Goal: Task Accomplishment & Management: Use online tool/utility

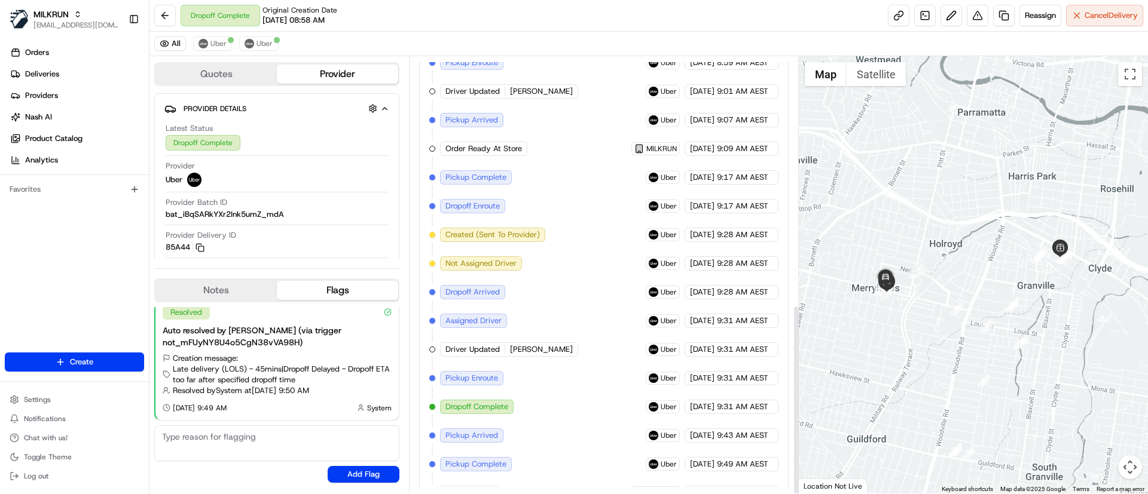
scroll to position [570, 0]
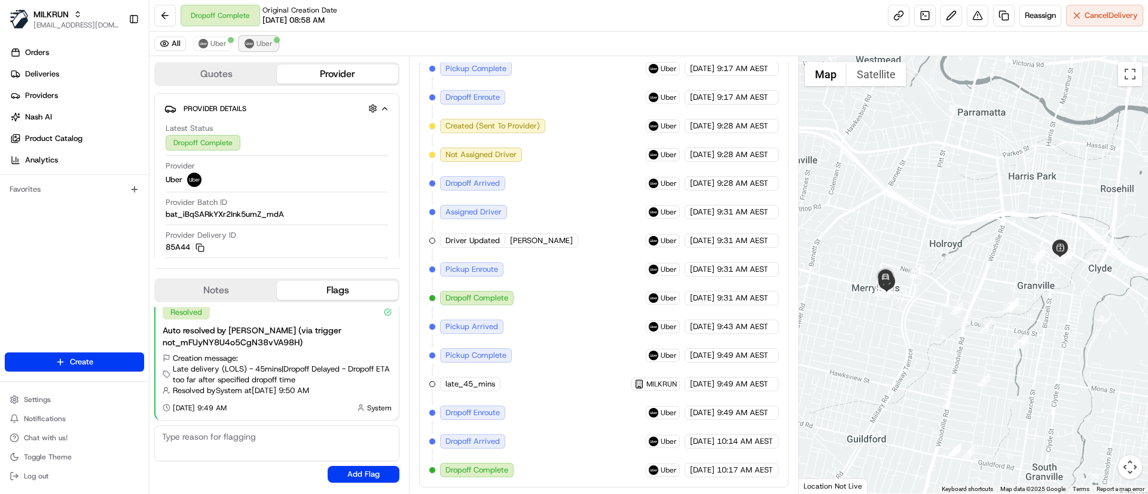
click at [260, 40] on span "Uber" at bounding box center [264, 44] width 16 height 10
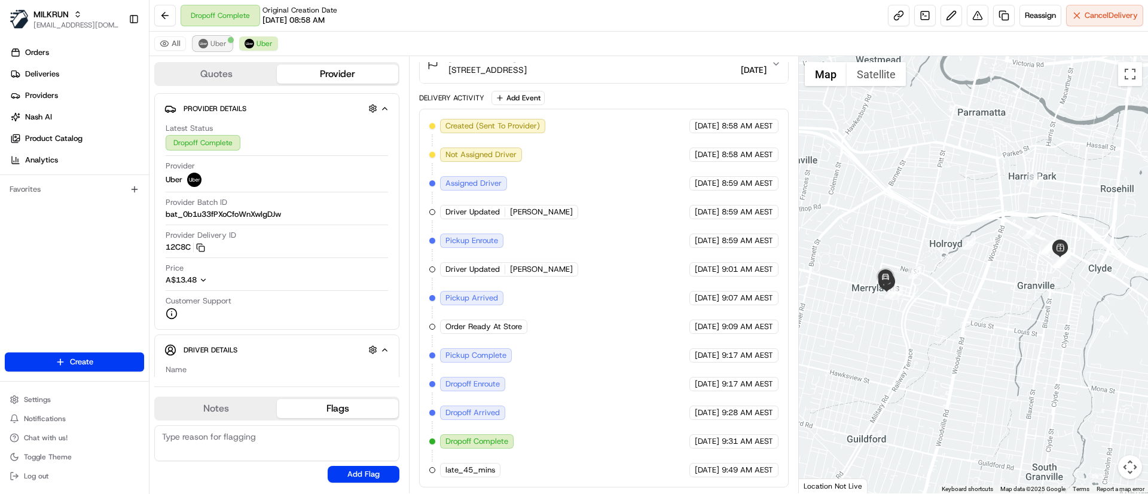
click at [215, 43] on span "Uber" at bounding box center [218, 44] width 16 height 10
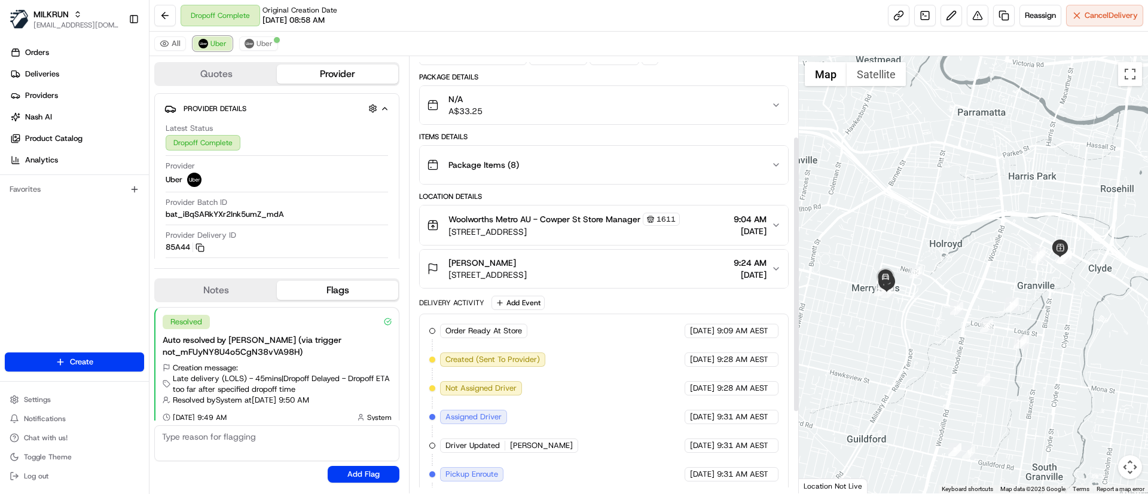
scroll to position [75, 0]
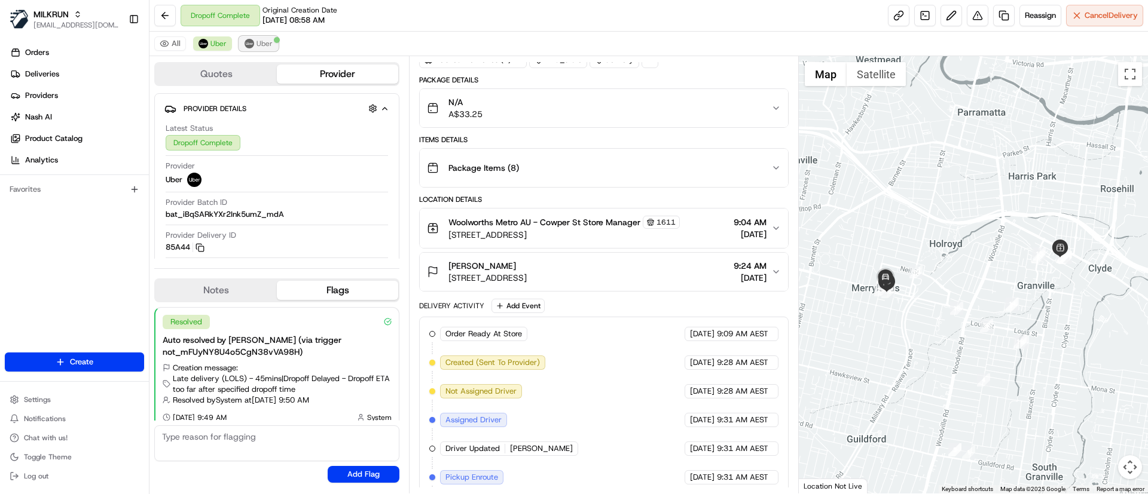
click at [264, 39] on span "Uber" at bounding box center [264, 44] width 16 height 10
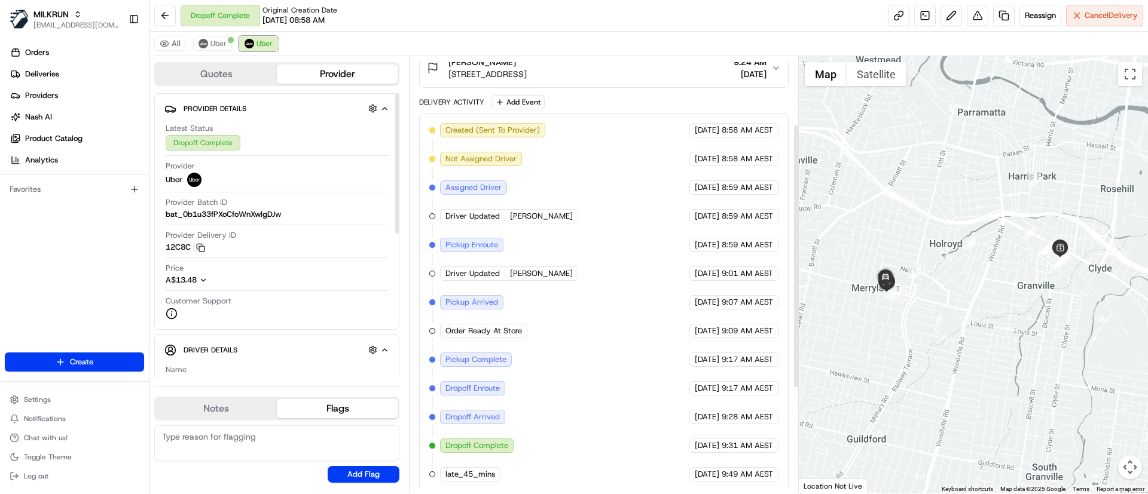
scroll to position [283, 0]
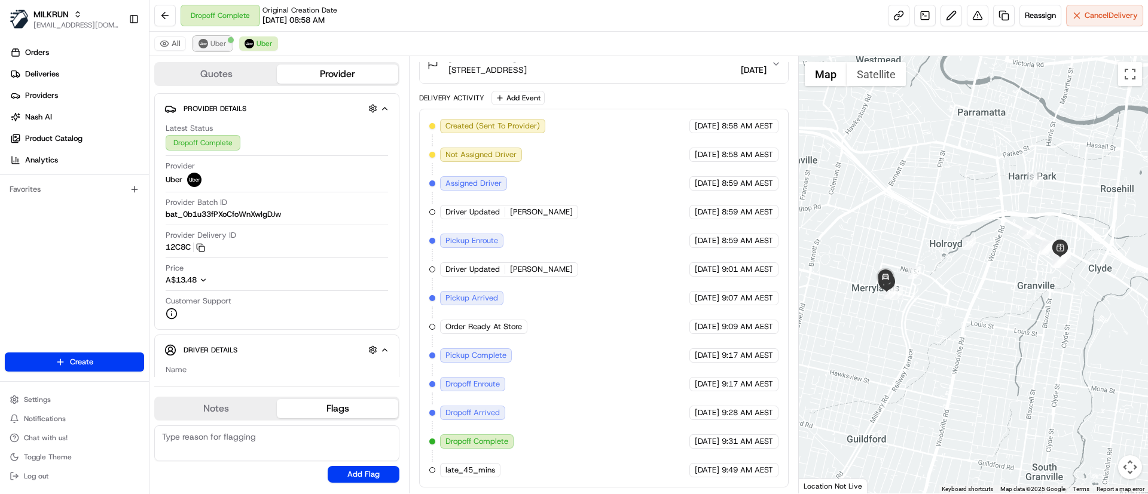
click at [211, 44] on span "Uber" at bounding box center [218, 44] width 16 height 10
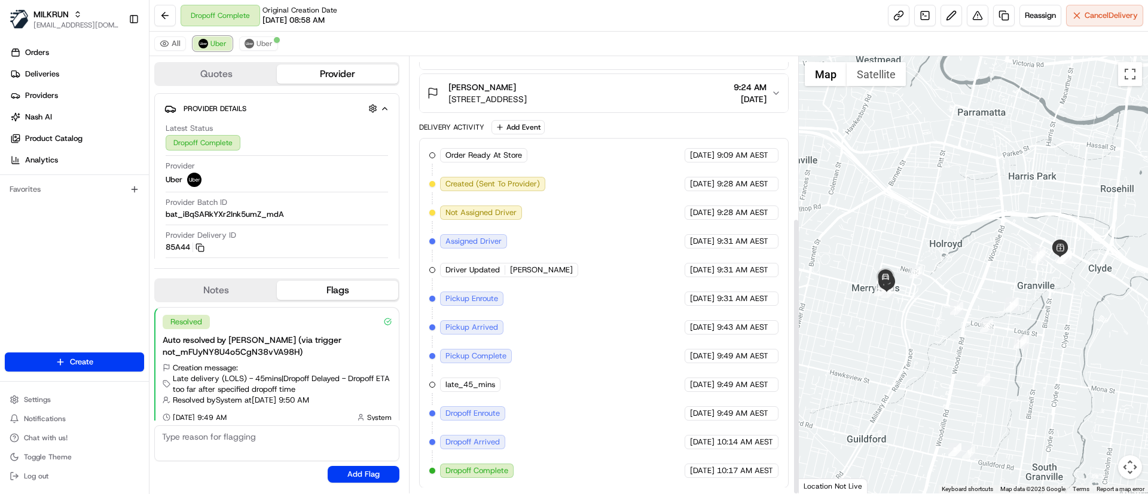
scroll to position [255, 0]
click at [269, 41] on span "Uber" at bounding box center [264, 44] width 16 height 10
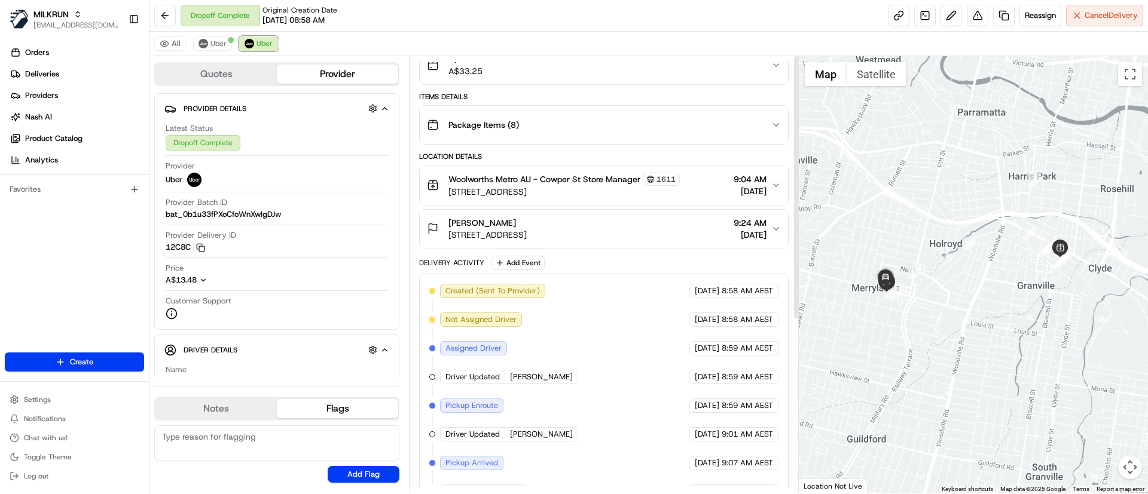
scroll to position [0, 0]
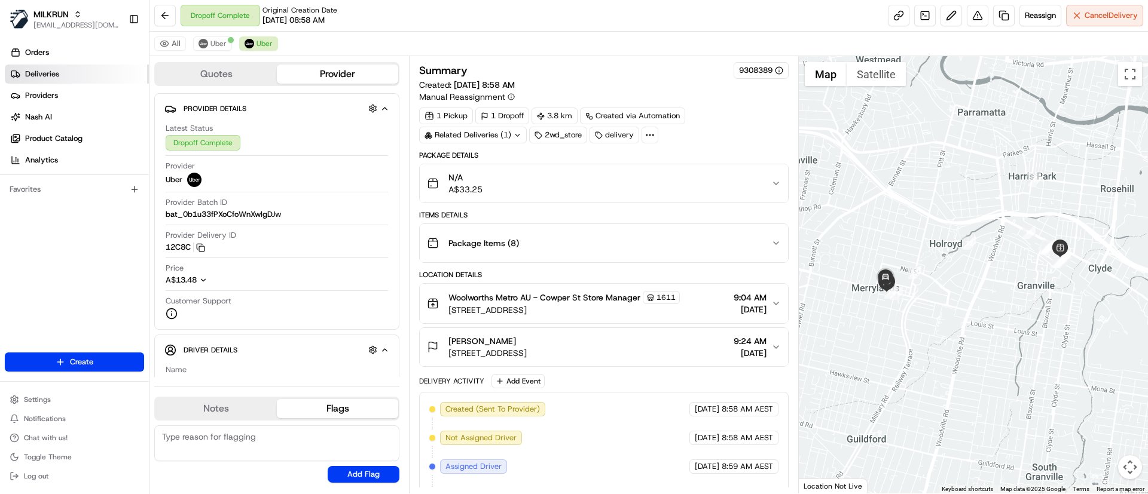
click at [80, 78] on link "Deliveries" at bounding box center [77, 74] width 144 height 19
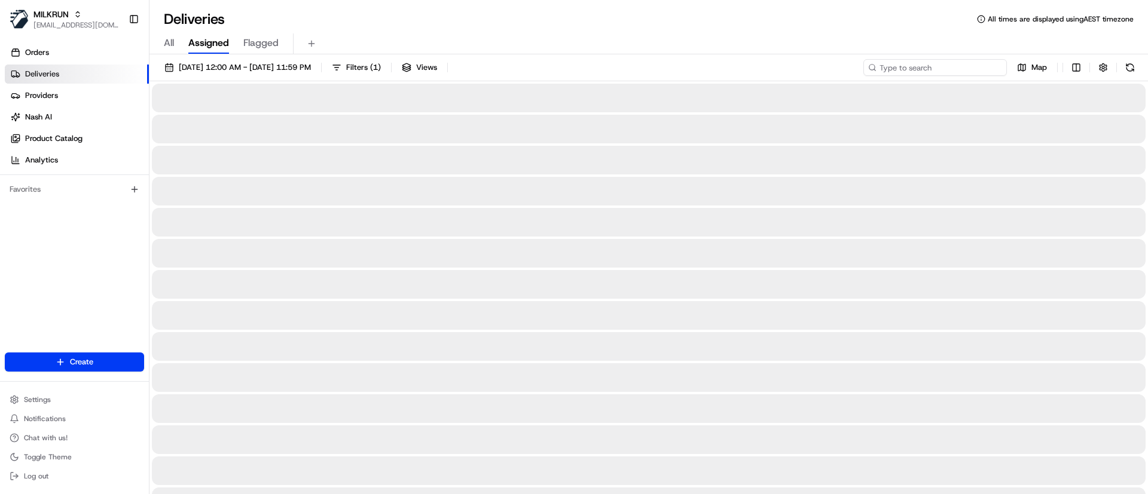
click at [924, 68] on input at bounding box center [934, 67] width 143 height 17
paste input "f86cb532-43a5-444b-b6c8-30000e4345fd"
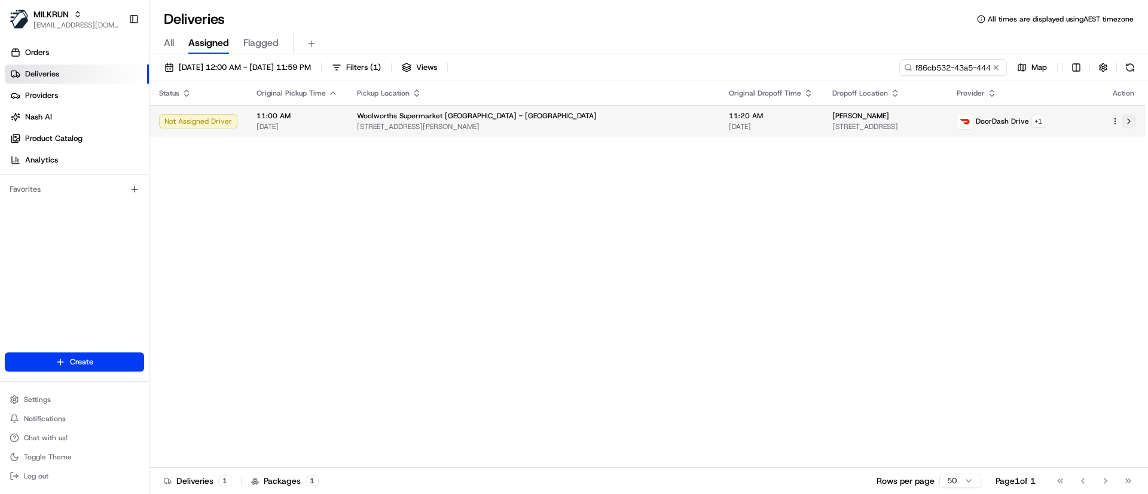
click at [1131, 123] on button at bounding box center [1128, 121] width 14 height 14
click at [1130, 123] on button at bounding box center [1128, 121] width 14 height 14
click at [1129, 120] on button at bounding box center [1128, 121] width 14 height 14
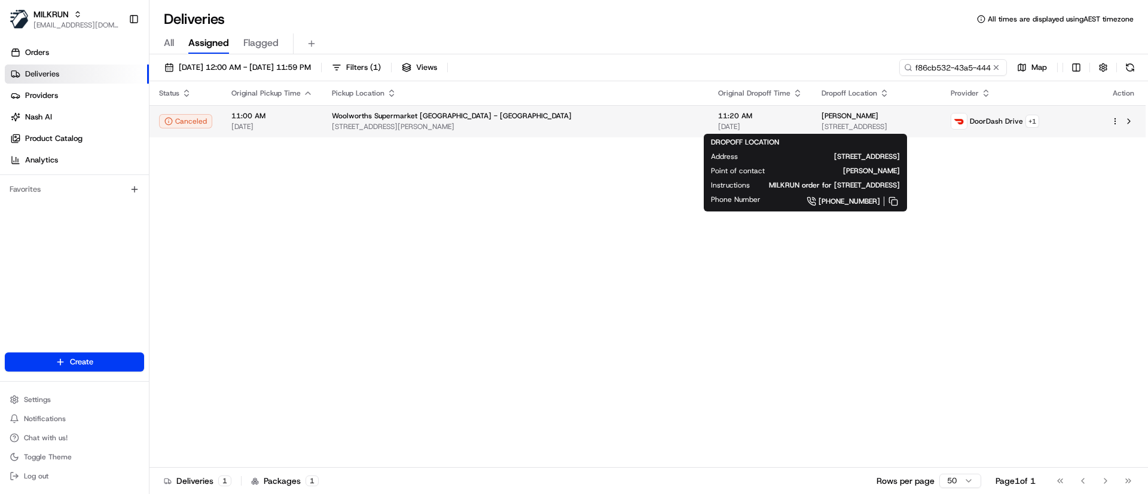
drag, startPoint x: 750, startPoint y: 113, endPoint x: 698, endPoint y: 117, distance: 52.7
click at [821, 117] on div "Natalie Martin" at bounding box center [876, 116] width 110 height 10
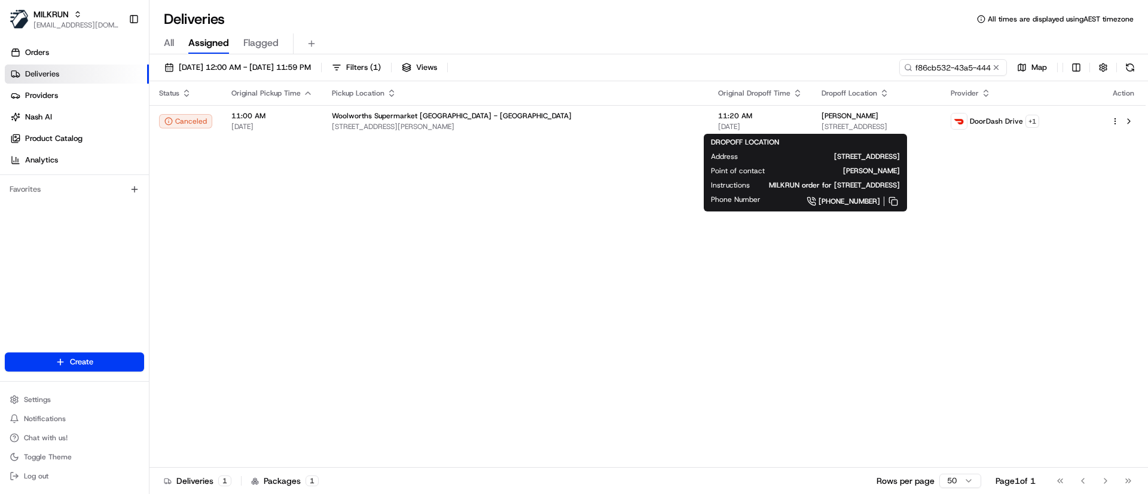
copy span "Natalie Martin"
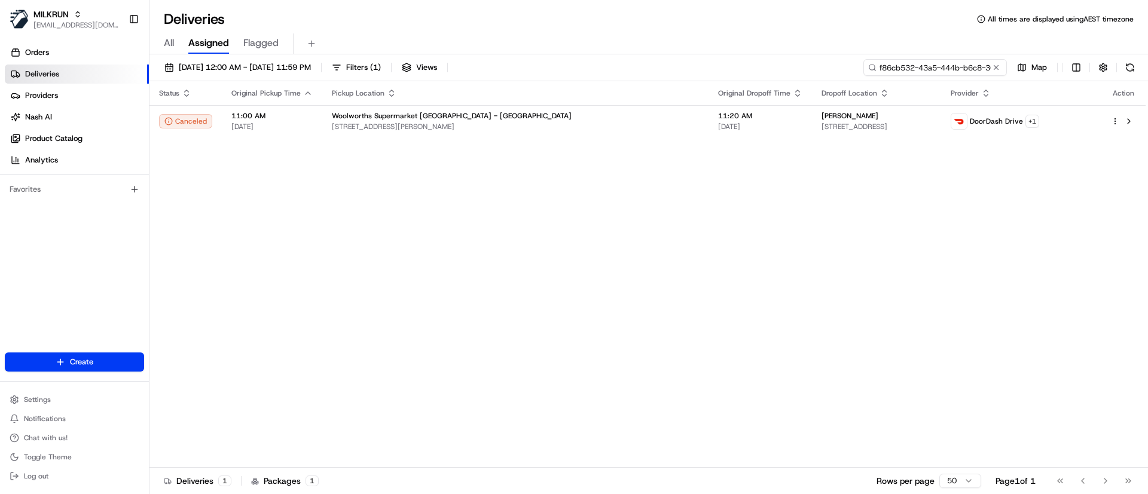
click at [928, 66] on input "f86cb532-43a5-444b-b6c8-30000e4345fd" at bounding box center [934, 67] width 143 height 17
paste input "Natalie Martin"
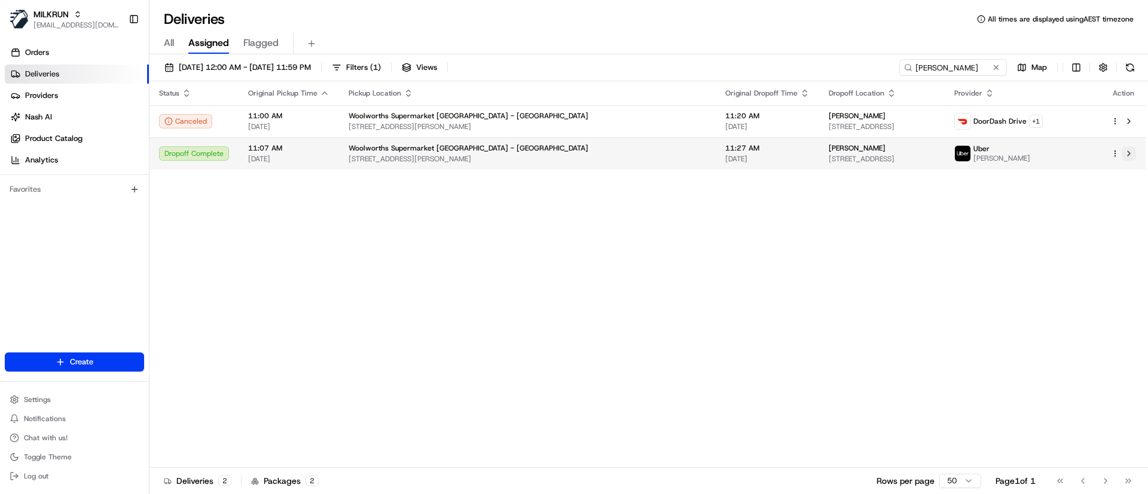
click at [1129, 152] on button at bounding box center [1128, 153] width 14 height 14
drag, startPoint x: 973, startPoint y: 66, endPoint x: 820, endPoint y: 61, distance: 153.7
click at [820, 61] on div "25/08/2025 12:00 AM - 25/08/2025 11:59 PM Filters ( 1 ) Views Natalie Martin Map" at bounding box center [648, 70] width 998 height 22
paste input "eb926346-a4ca-424a-bc7d-e7760e2b8278"
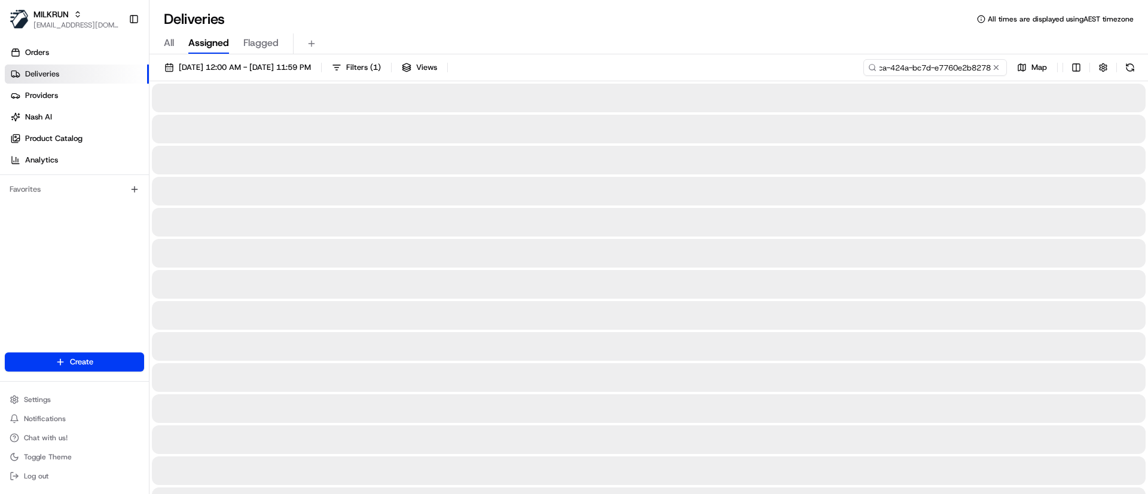
type input "eb926346-a4ca-424a-bc7d-e7760e2b8278"
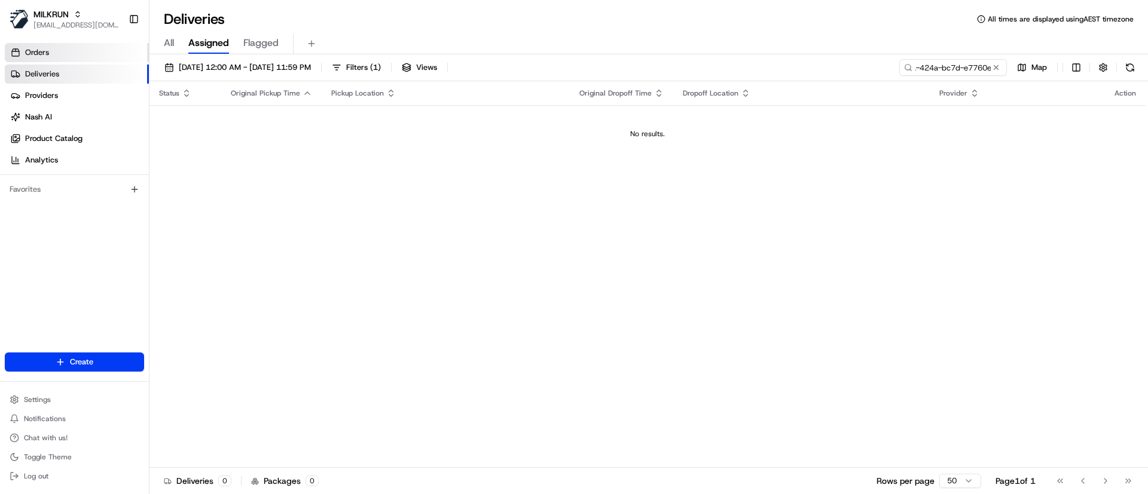
click at [31, 45] on link "Orders" at bounding box center [77, 52] width 144 height 19
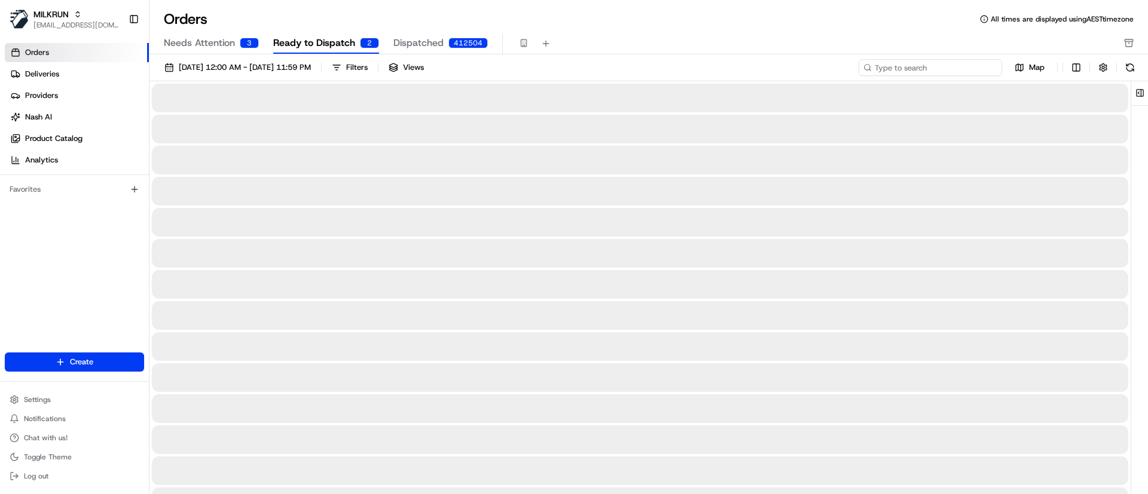
click at [927, 69] on input at bounding box center [929, 67] width 143 height 17
paste input "eb926346-a4ca-424a-bc7d-e7760e2b8278"
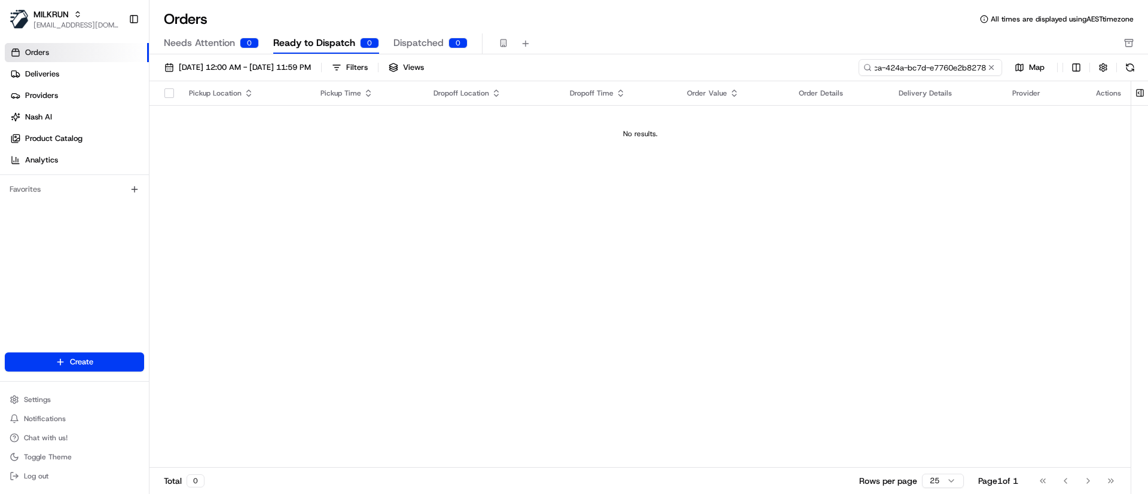
type input "eb926346-a4ca-424a-bc7d-e7760e2b8278"
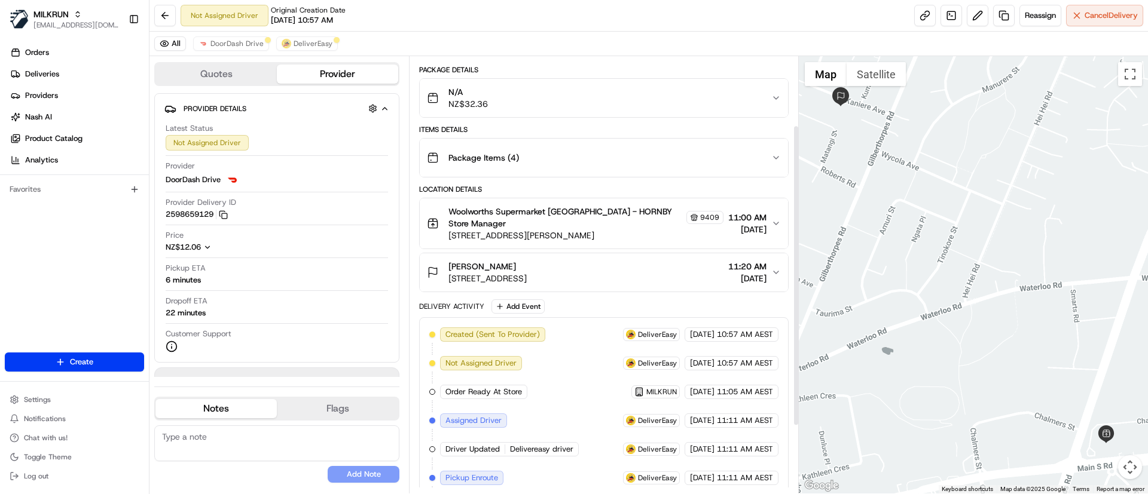
scroll to position [197, 0]
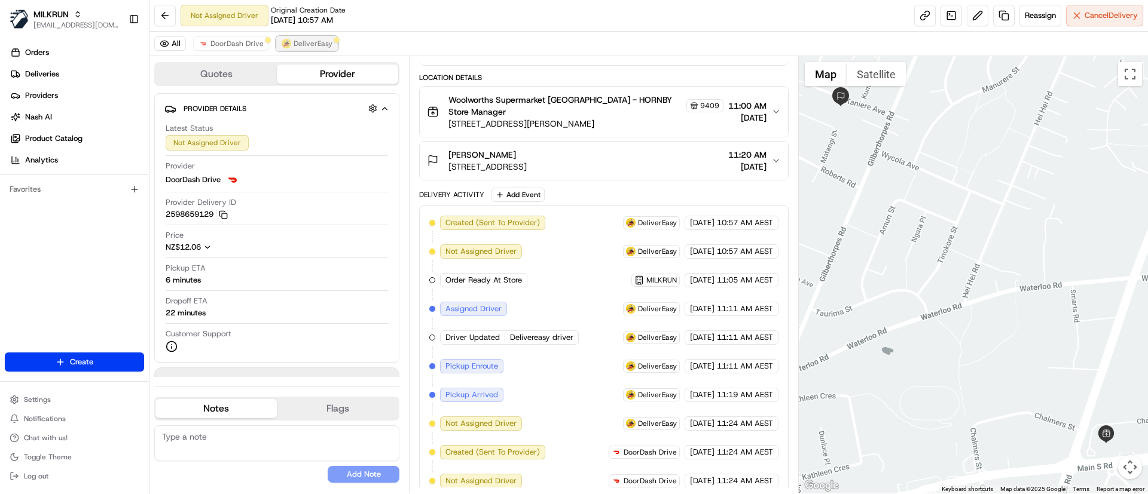
click at [307, 37] on button "DeliverEasy" at bounding box center [307, 43] width 62 height 14
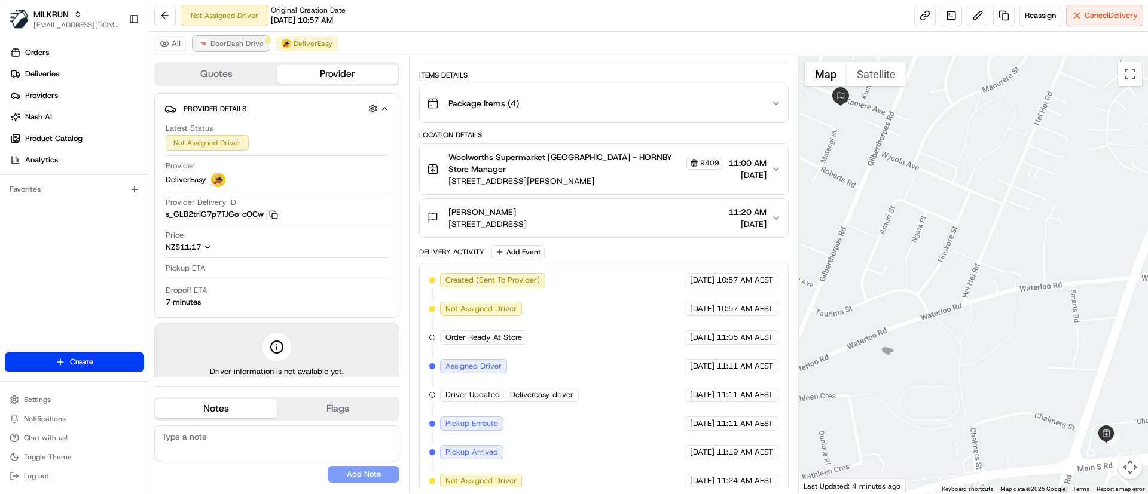
click at [228, 42] on span "DoorDash Drive" at bounding box center [236, 44] width 53 height 10
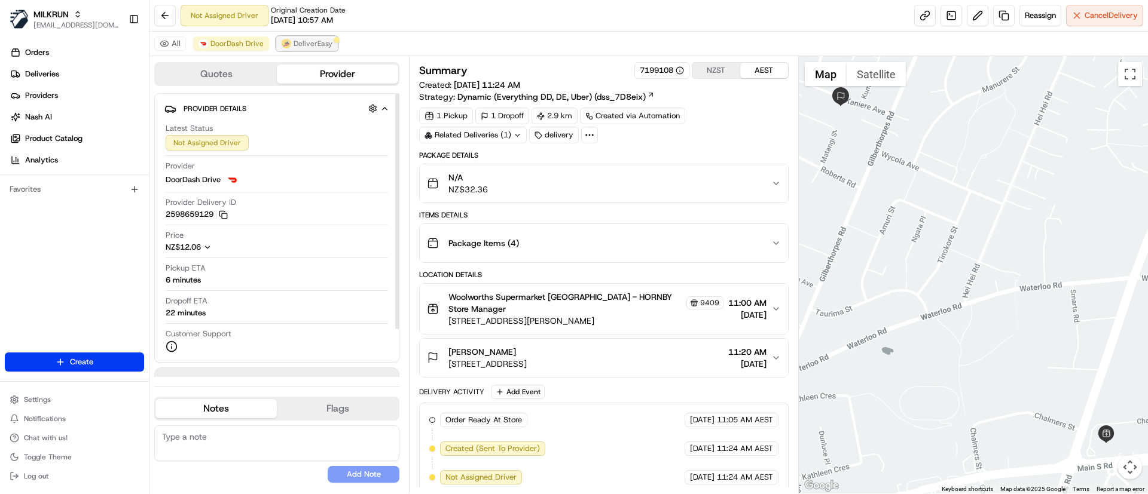
click at [292, 36] on button "DeliverEasy" at bounding box center [307, 43] width 62 height 14
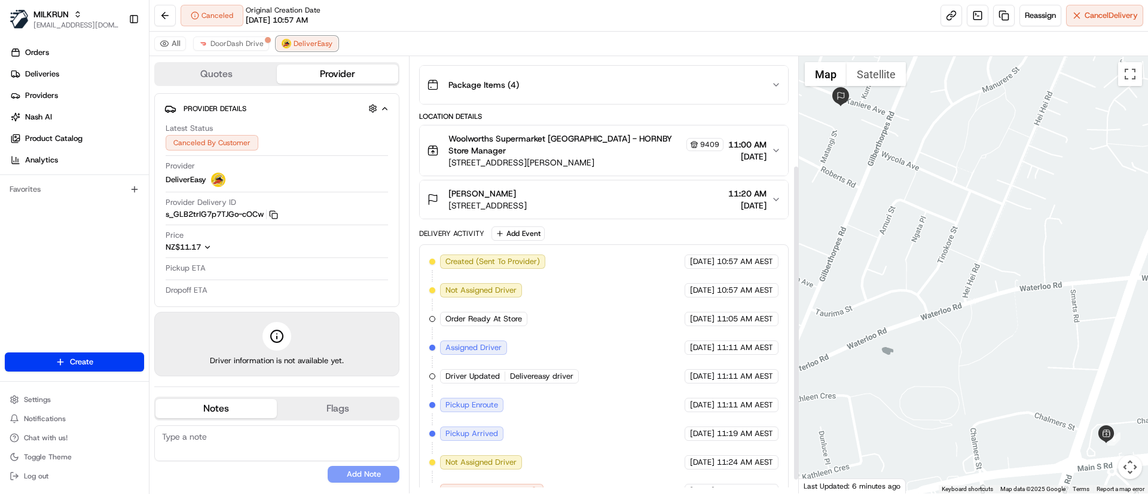
scroll to position [169, 0]
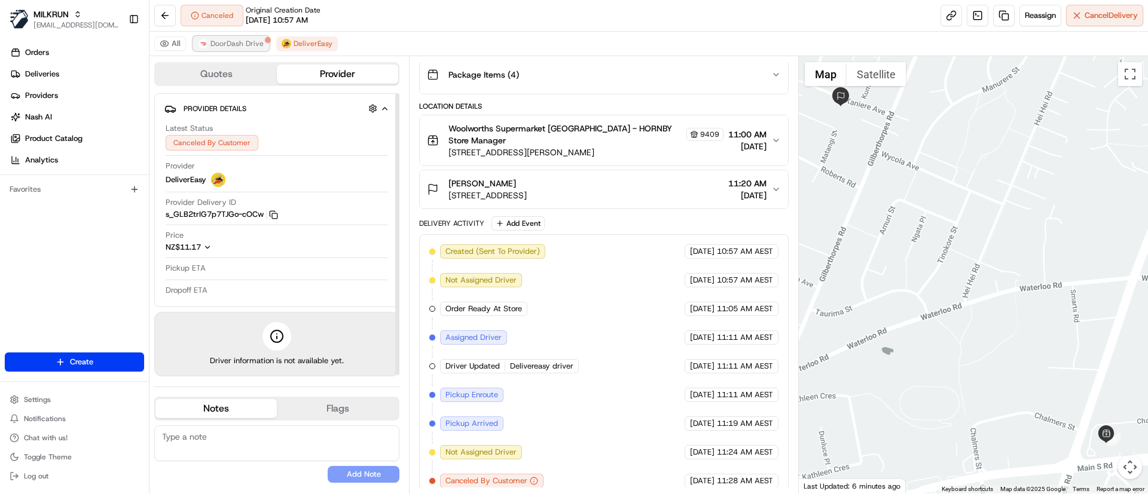
click at [237, 43] on span "DoorDash Drive" at bounding box center [236, 44] width 53 height 10
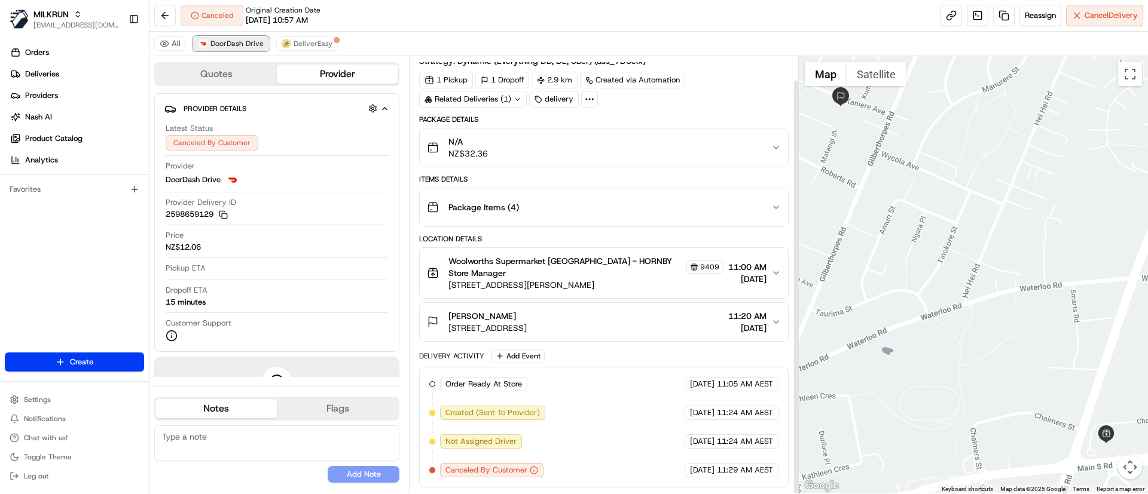
scroll to position [25, 0]
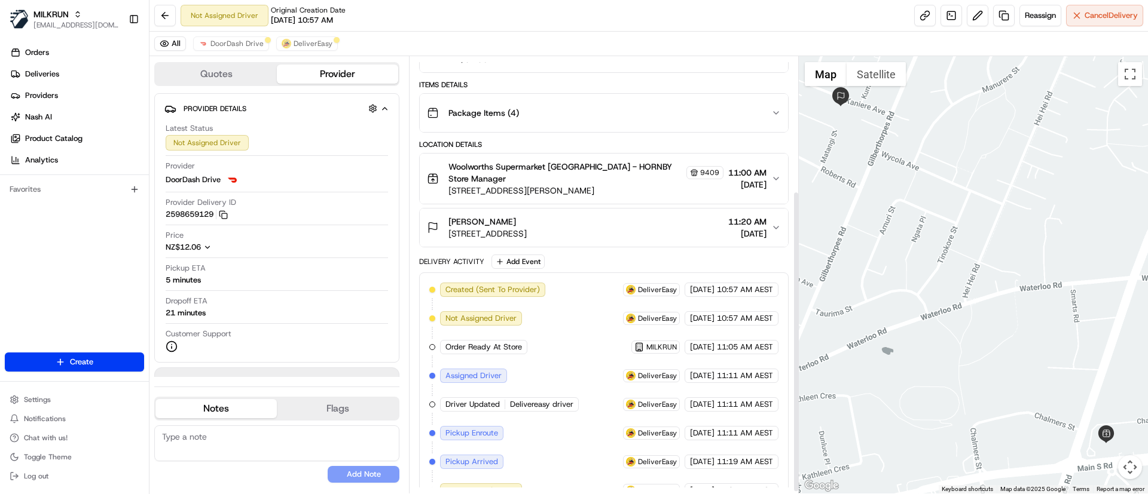
scroll to position [197, 0]
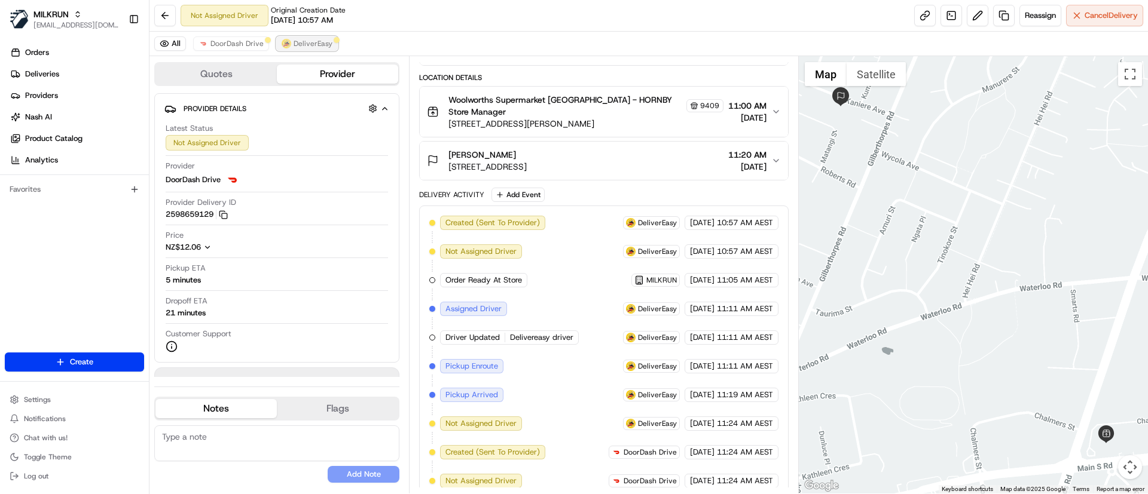
click at [317, 44] on span "DeliverEasy" at bounding box center [313, 44] width 39 height 10
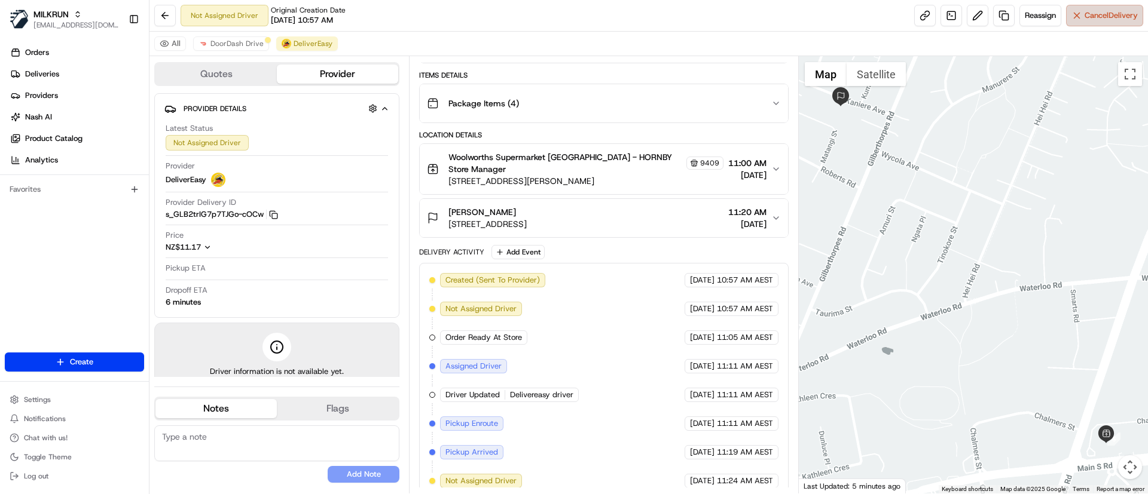
click at [1097, 13] on span "Cancel Delivery" at bounding box center [1110, 15] width 53 height 11
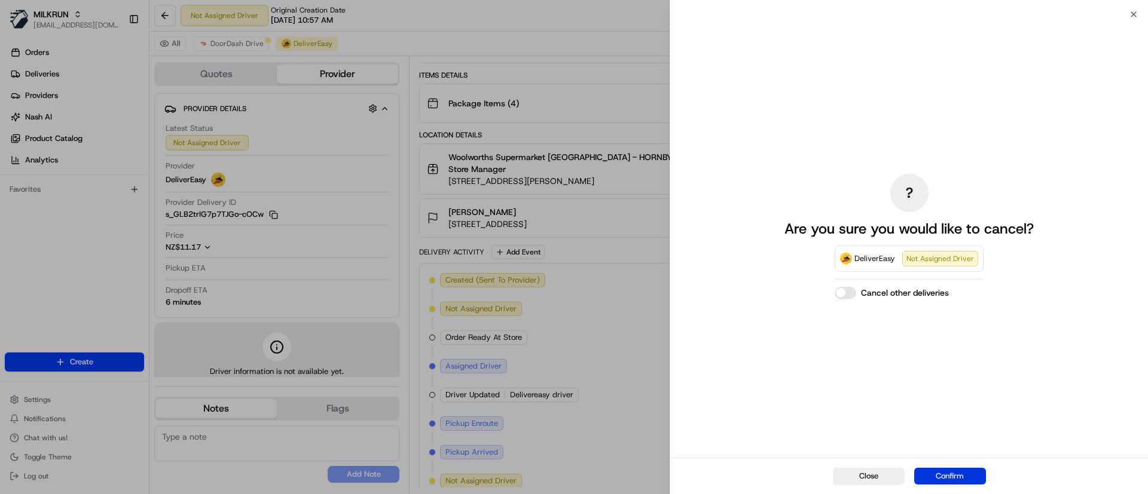
click at [942, 473] on button "Confirm" at bounding box center [950, 476] width 72 height 17
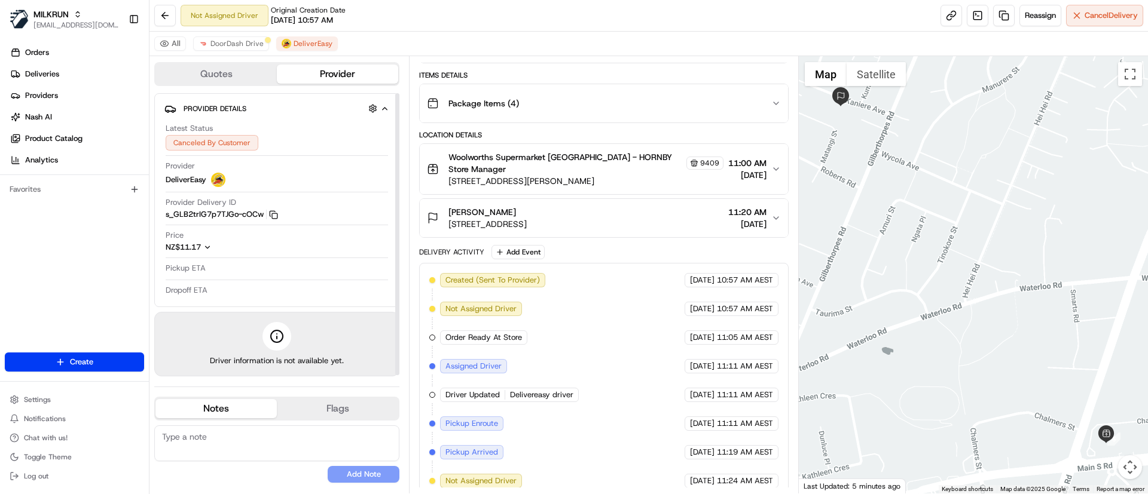
scroll to position [169, 0]
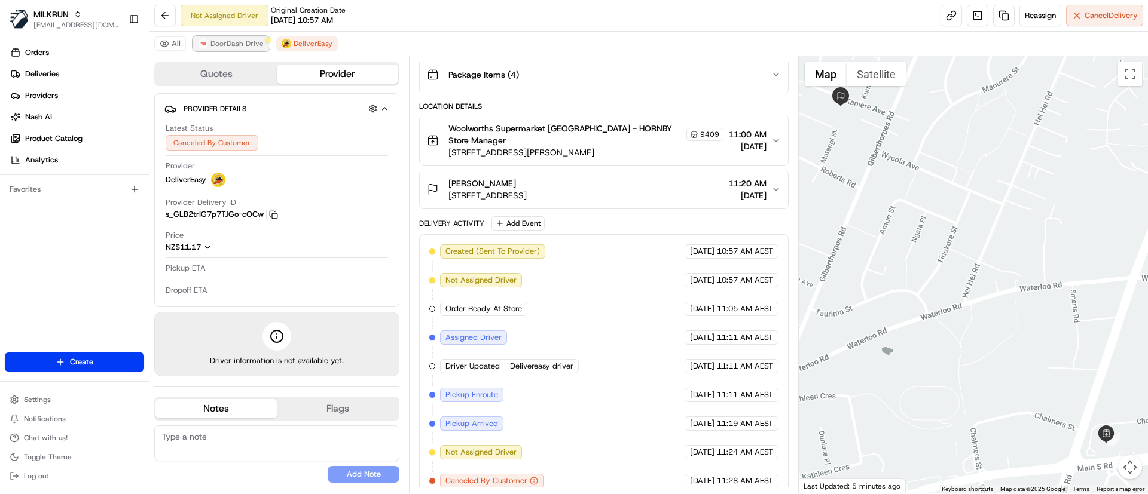
click at [228, 46] on span "DoorDash Drive" at bounding box center [236, 44] width 53 height 10
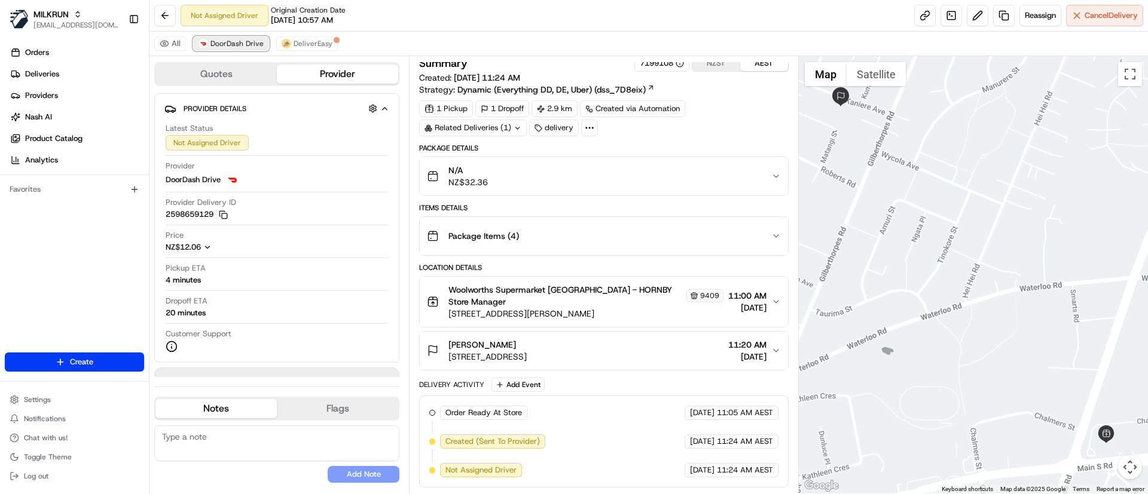
scroll to position [0, 0]
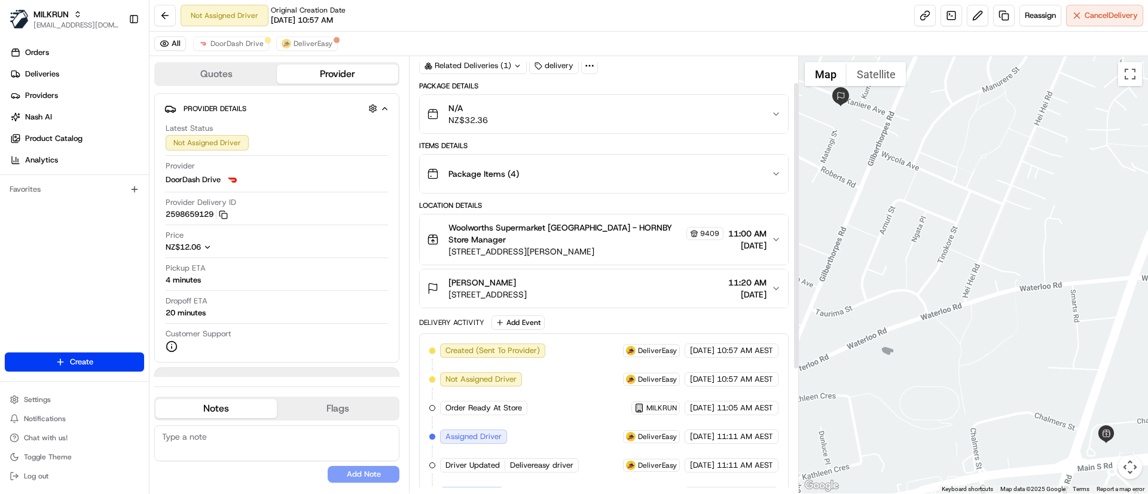
scroll to position [226, 0]
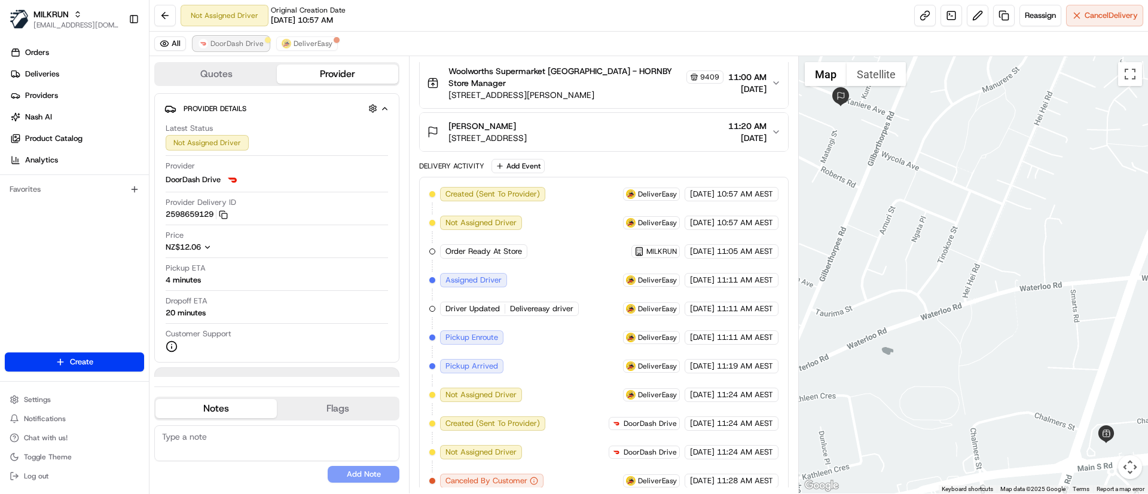
click at [222, 40] on span "DoorDash Drive" at bounding box center [236, 44] width 53 height 10
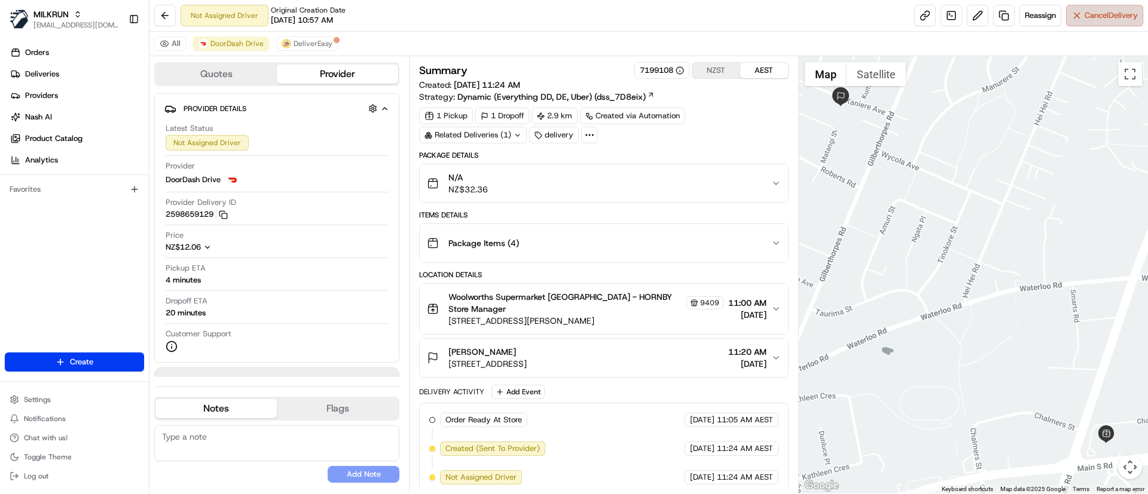
click at [1095, 10] on span "Cancel Delivery" at bounding box center [1110, 15] width 53 height 11
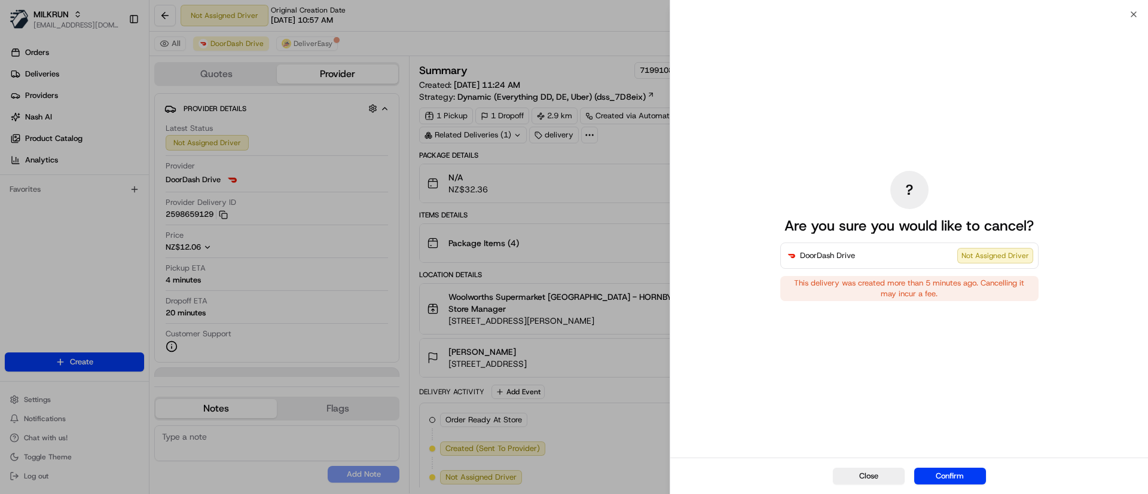
click at [948, 472] on button "Confirm" at bounding box center [950, 476] width 72 height 17
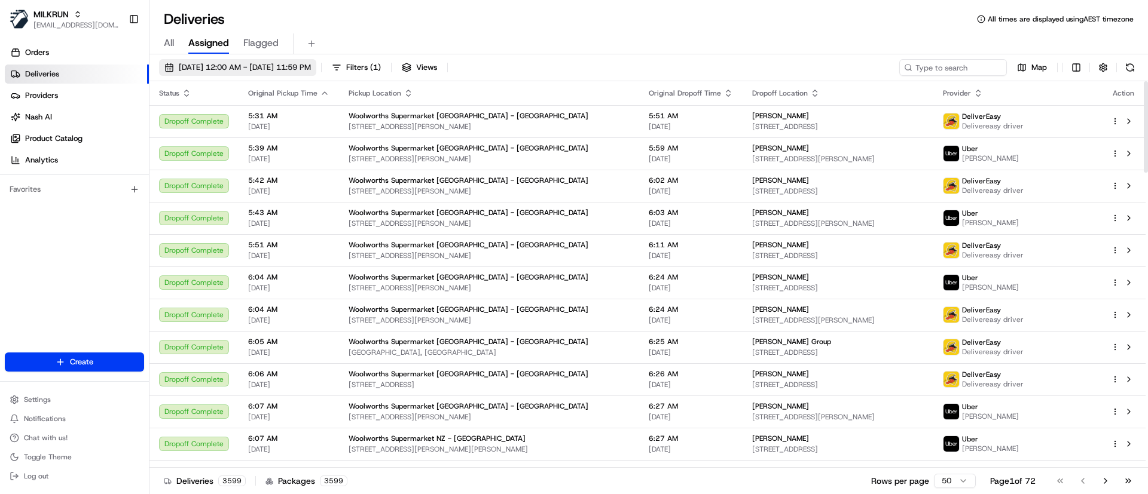
click at [183, 67] on span "[DATE] 12:00 AM - [DATE] 11:59 PM" at bounding box center [245, 67] width 132 height 11
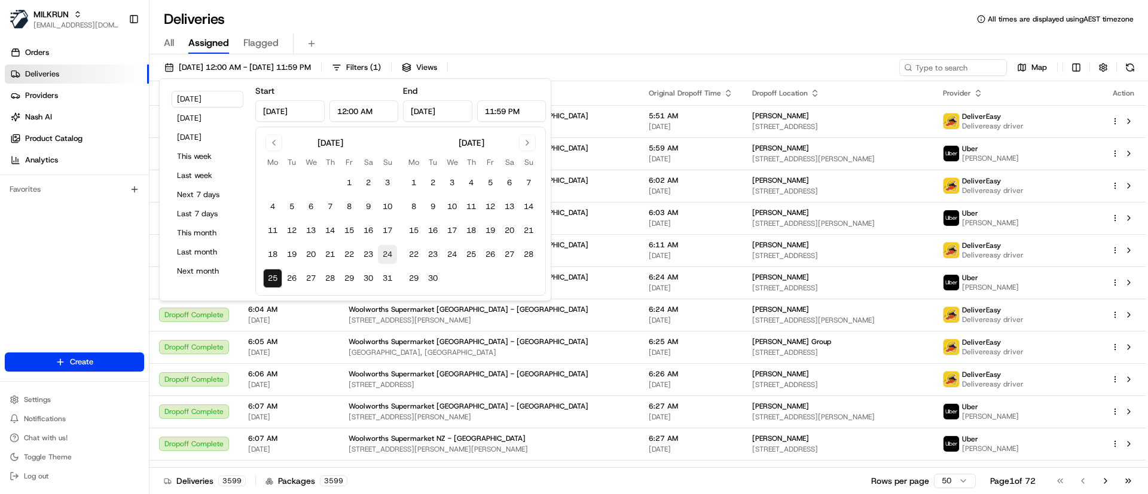
click at [388, 255] on button "24" at bounding box center [387, 254] width 19 height 19
type input "Aug 24, 2025"
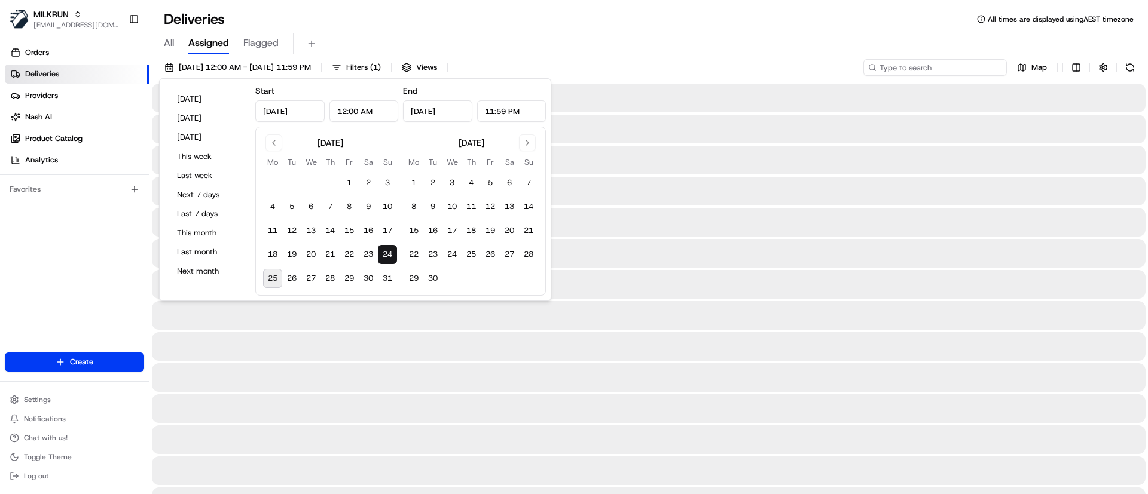
click at [922, 69] on input at bounding box center [934, 67] width 143 height 17
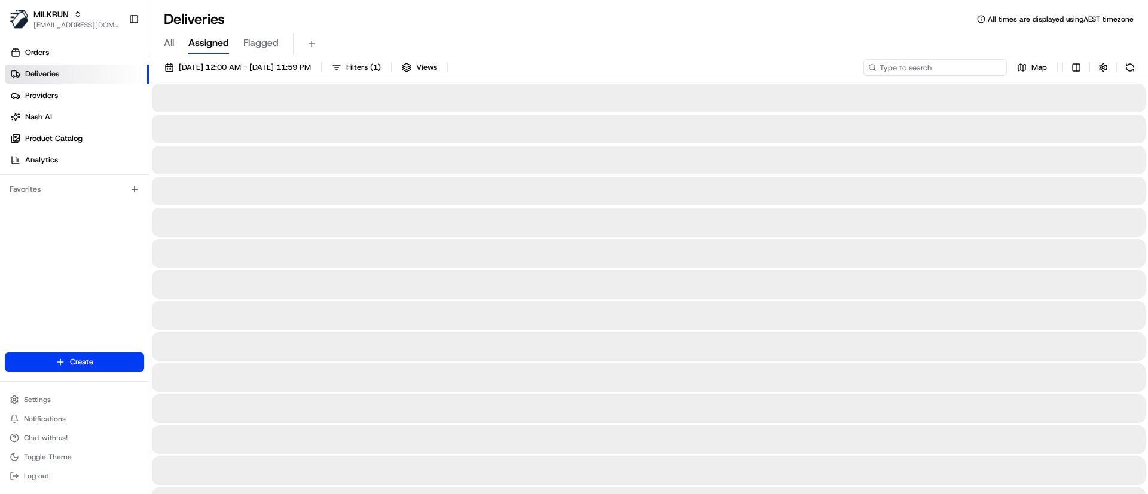
paste input "eb926346-a4ca-424a-bc7d-e7760e2b8278"
type input "eb926346-a4ca-424a-bc7d-e7760e2b8278"
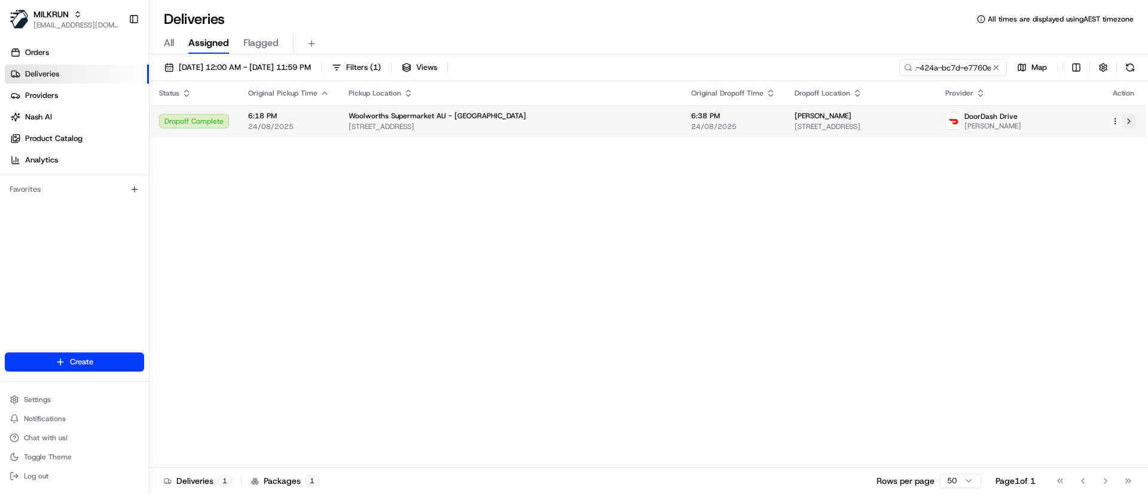
click at [1129, 122] on button at bounding box center [1128, 121] width 14 height 14
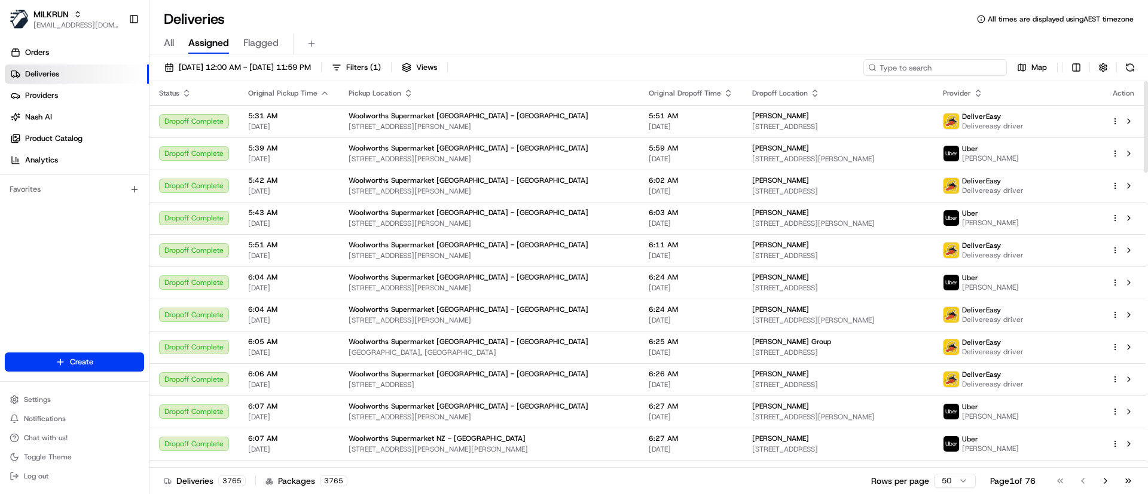
click at [927, 67] on input at bounding box center [934, 67] width 143 height 17
paste input "025f353e-6d80-4cea-8f8f-1dcb43f86424"
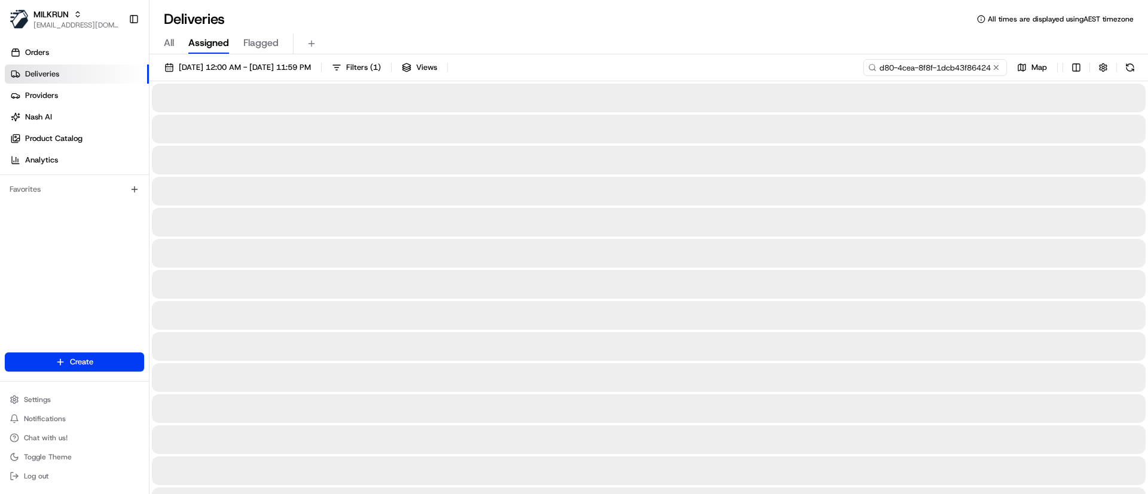
type input "025f353e-6d80-4cea-8f8f-1dcb43f86424"
click at [169, 38] on span "All" at bounding box center [169, 43] width 10 height 14
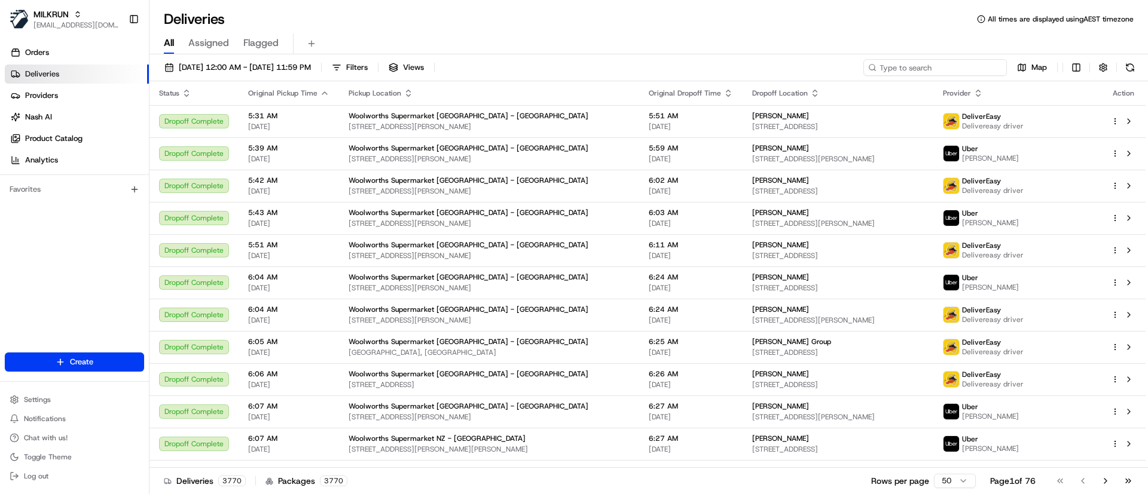
click at [928, 66] on input at bounding box center [934, 67] width 143 height 17
paste input "[PERSON_NAME]"
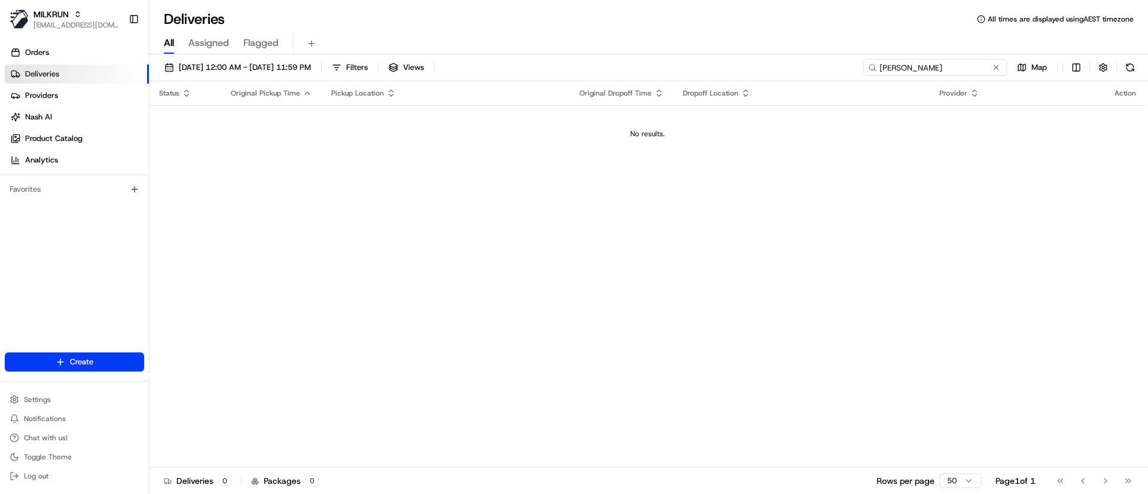
type input "[PERSON_NAME]"
click at [260, 42] on span "Flagged" at bounding box center [260, 43] width 35 height 14
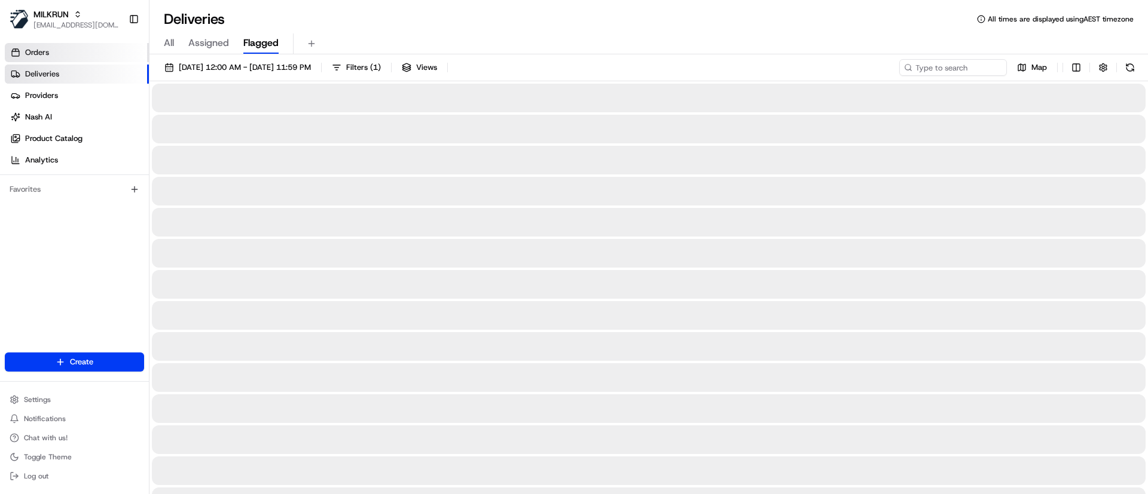
click at [63, 50] on link "Orders" at bounding box center [77, 52] width 144 height 19
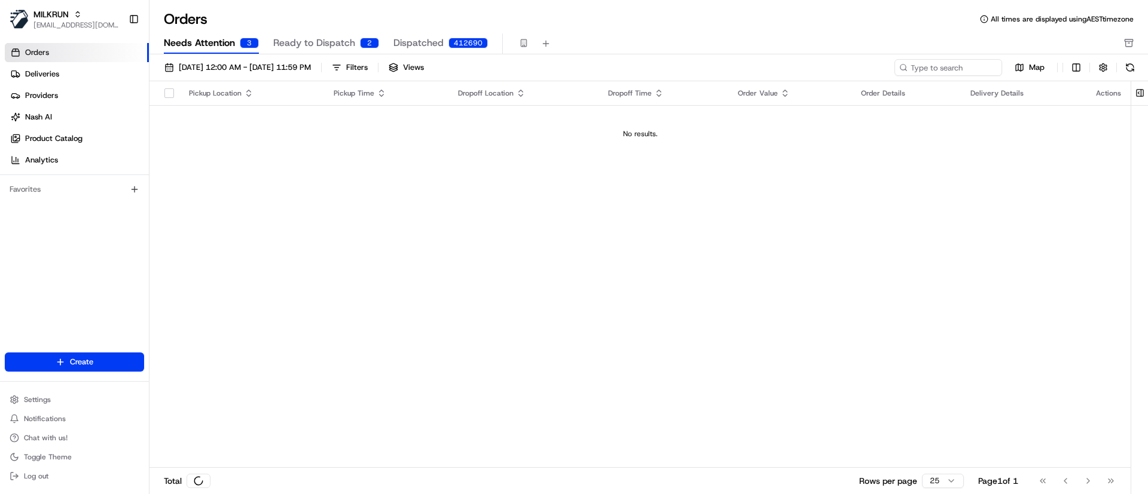
click at [179, 37] on span "Needs Attention" at bounding box center [199, 43] width 71 height 14
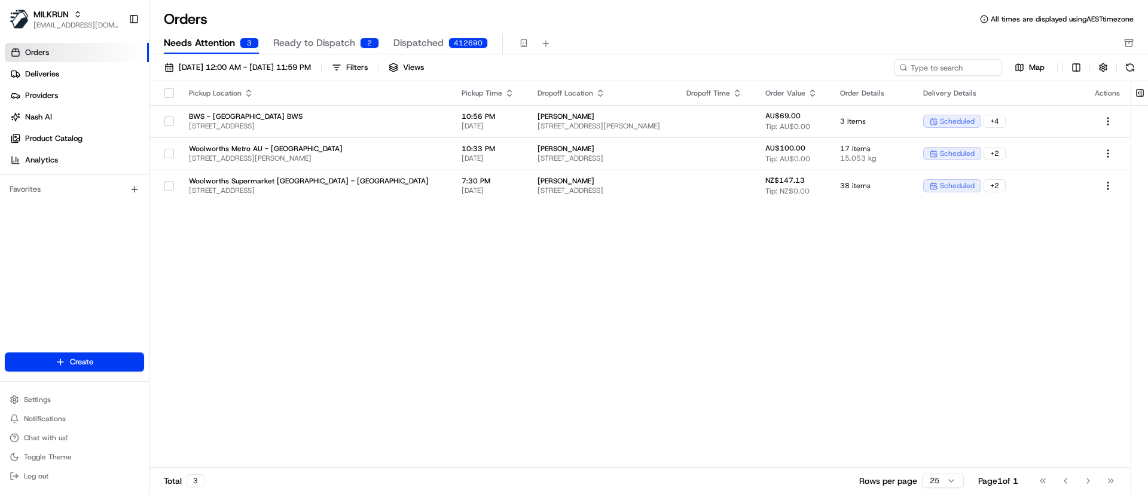
click at [306, 39] on span "Ready to Dispatch" at bounding box center [314, 43] width 82 height 14
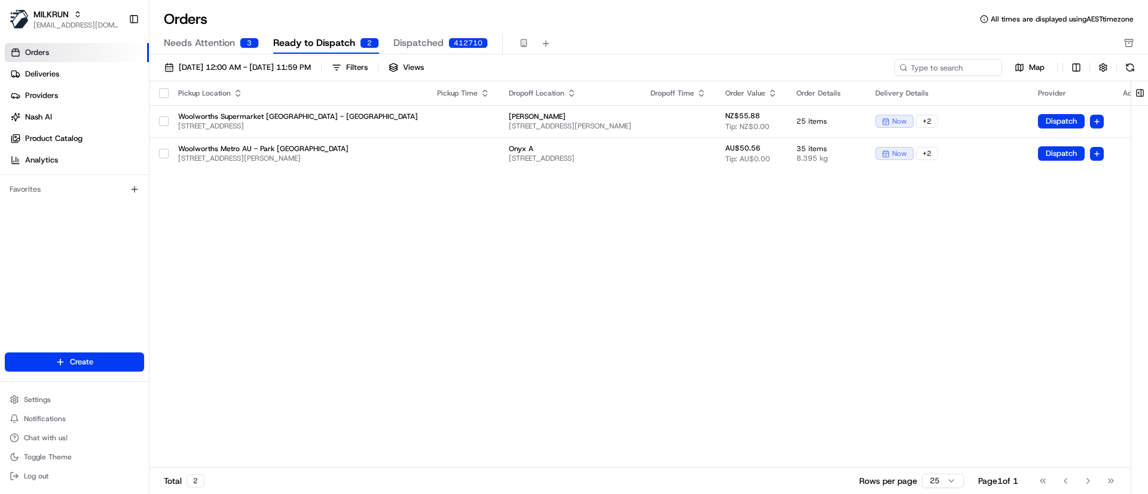
click at [235, 308] on div "Pickup Location Pickup Time Dropoff Location Dropoff Time Order Value Order Det…" at bounding box center [653, 274] width 1009 height 387
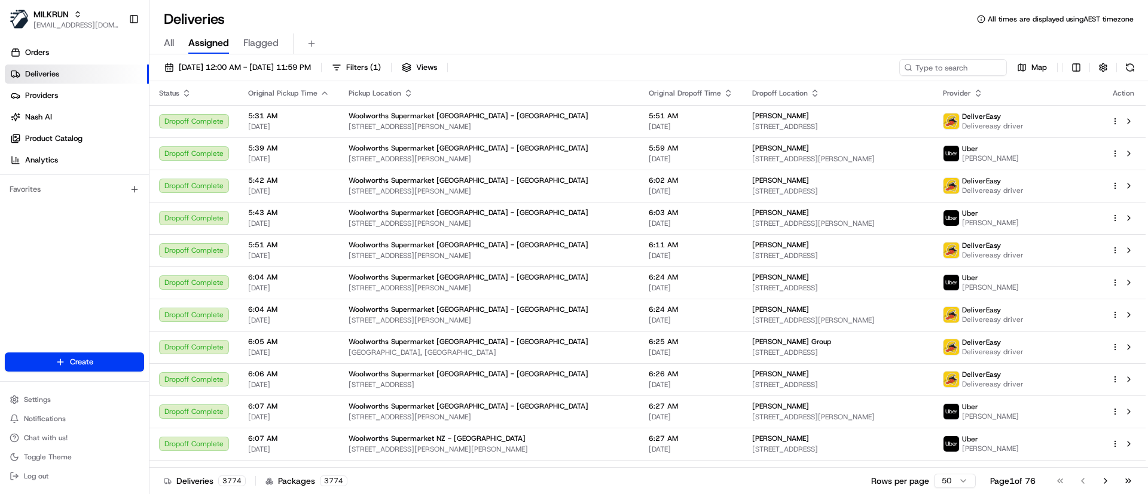
click at [168, 40] on span "All" at bounding box center [169, 43] width 10 height 14
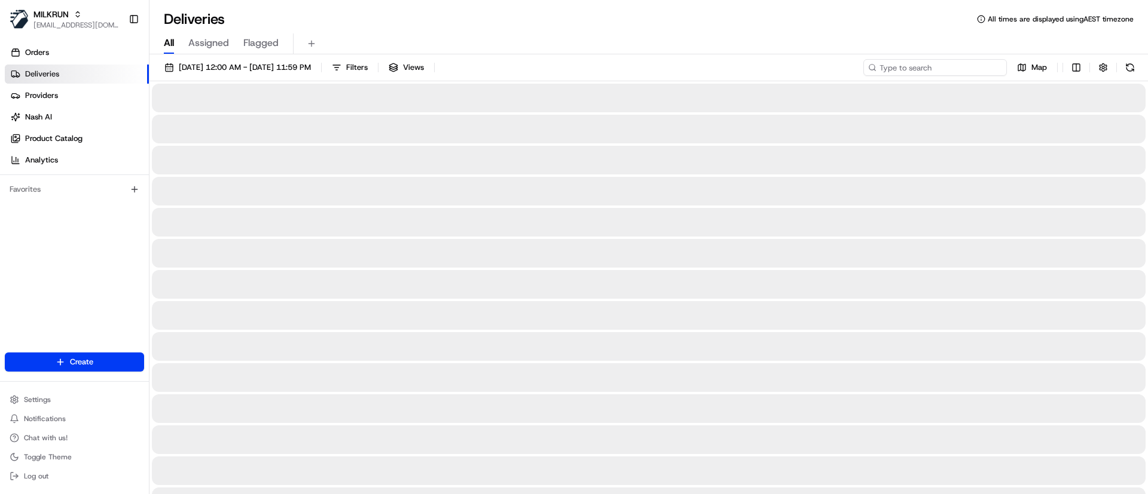
click at [918, 64] on input at bounding box center [934, 67] width 143 height 17
paste input "[PERSON_NAME]"
click at [880, 69] on input "[PERSON_NAME]" at bounding box center [934, 67] width 143 height 17
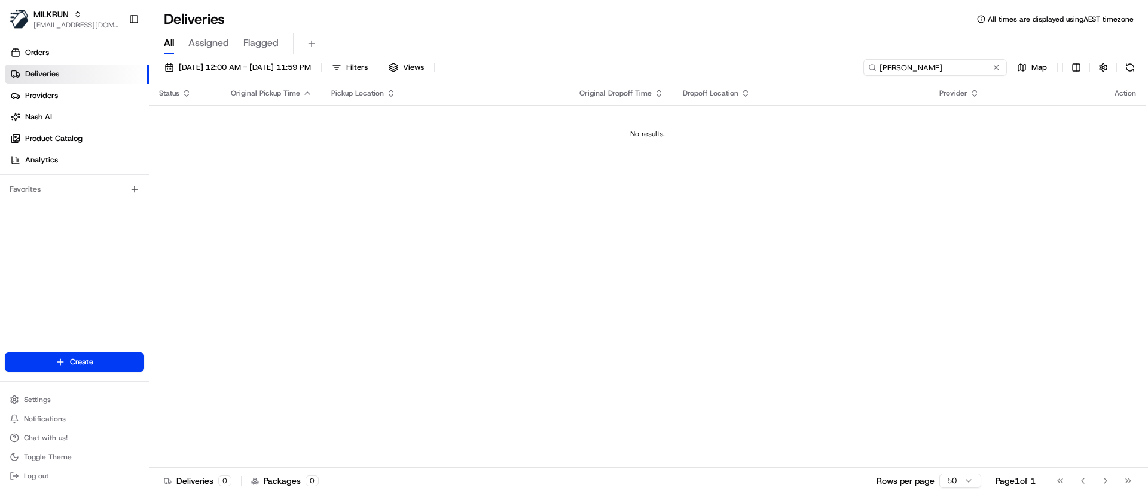
type input "[PERSON_NAME]"
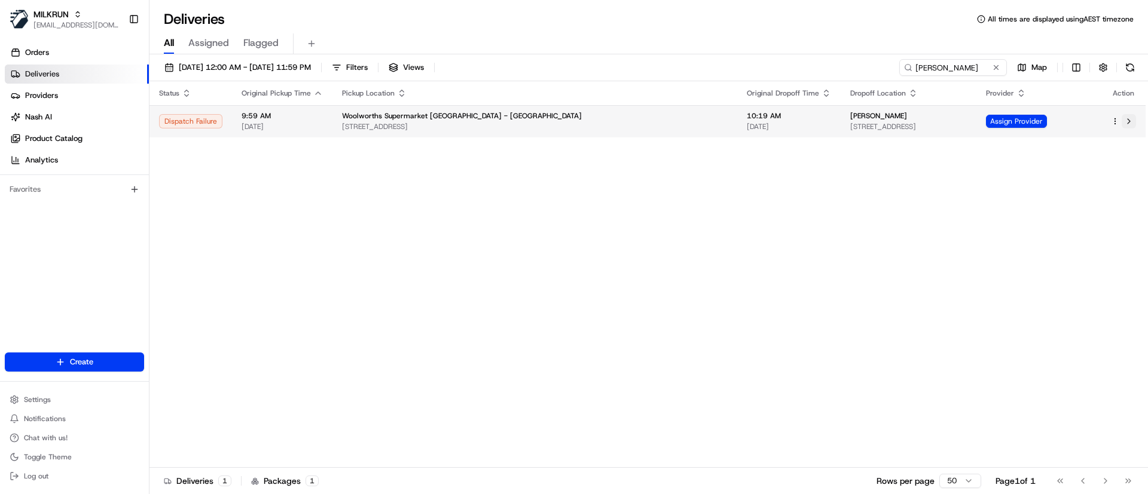
click at [1131, 120] on button at bounding box center [1128, 121] width 14 height 14
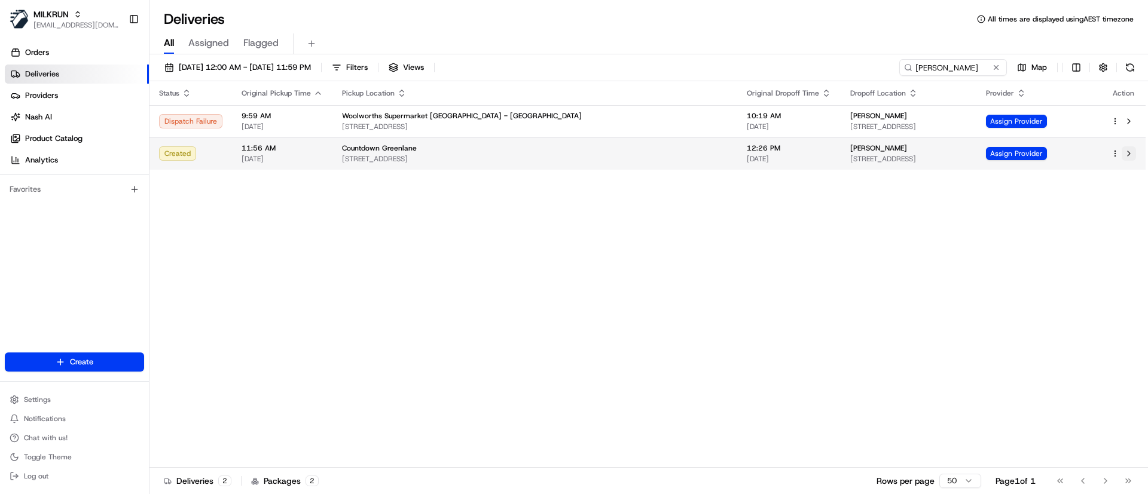
click at [1129, 154] on button at bounding box center [1128, 153] width 14 height 14
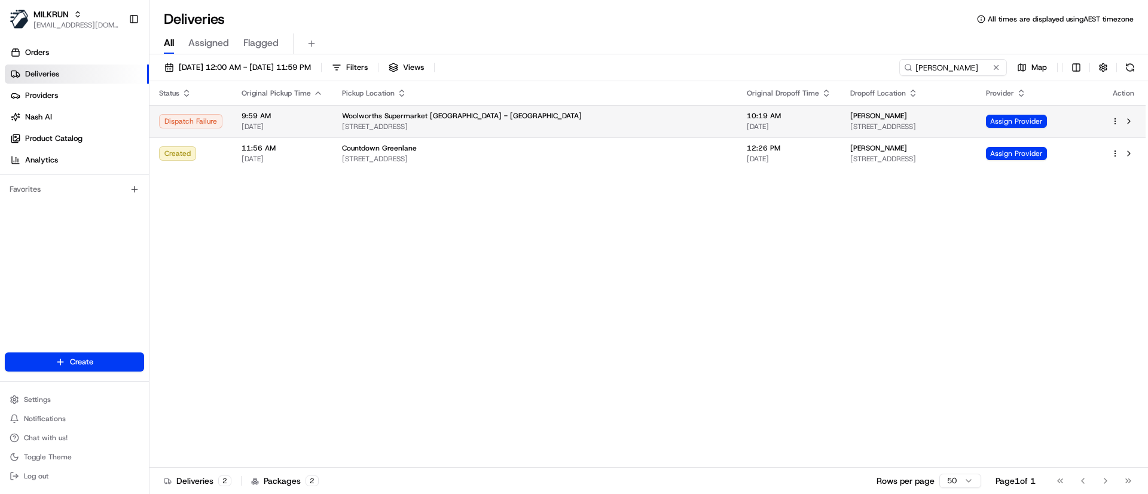
click at [193, 115] on div "Dispatch Failure" at bounding box center [190, 121] width 63 height 14
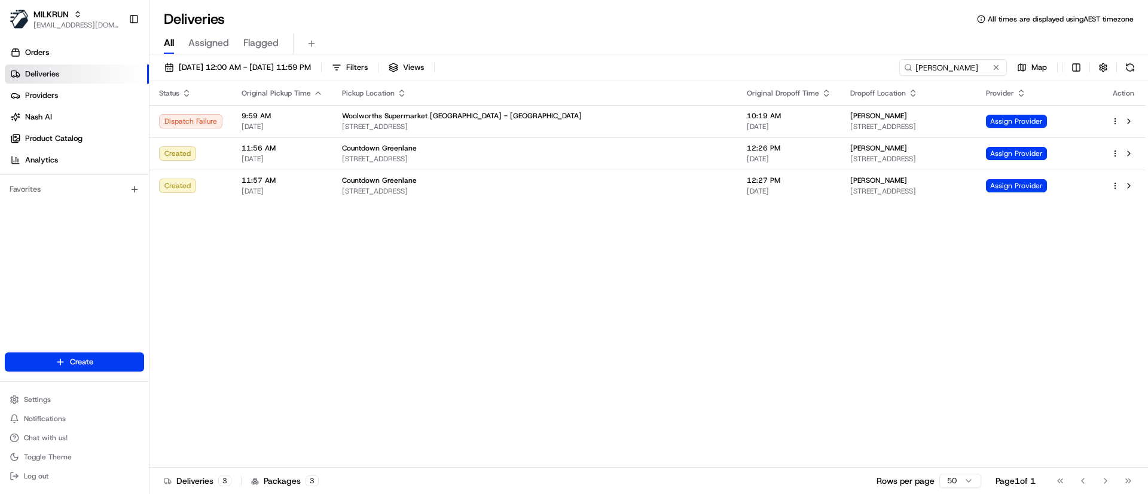
click at [282, 324] on div "Status Original Pickup Time Pickup Location Original Dropoff Time Dropoff Locat…" at bounding box center [647, 274] width 996 height 387
click at [1114, 147] on div at bounding box center [1123, 153] width 25 height 14
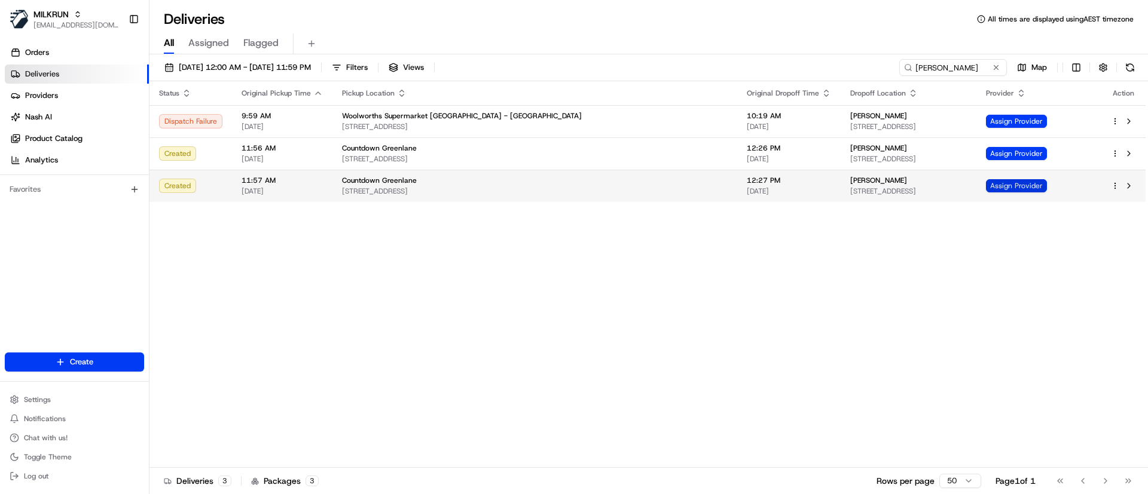
click at [1026, 187] on span "Assign Provider" at bounding box center [1016, 185] width 61 height 13
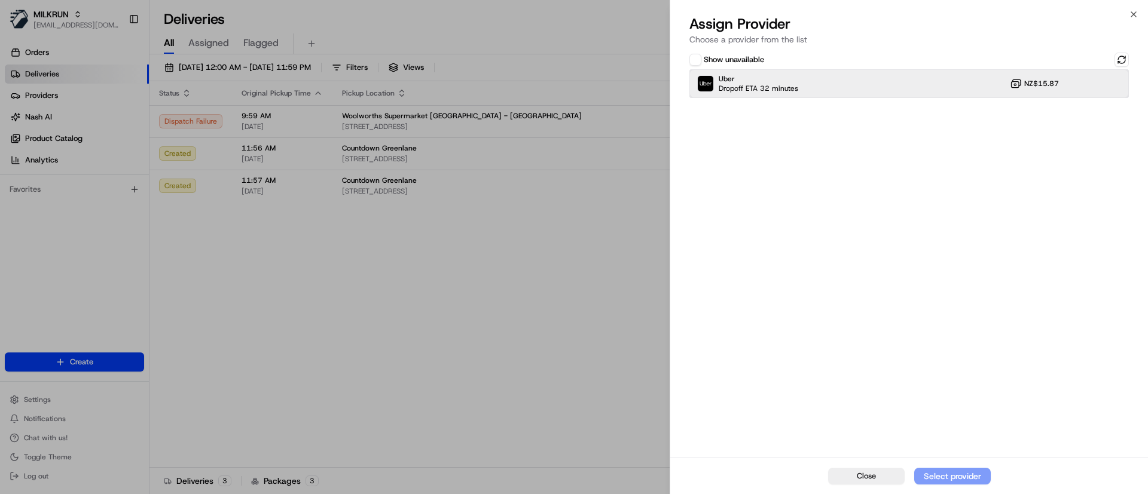
click at [815, 88] on div "Uber Dropoff ETA 32 minutes NZ$15.87" at bounding box center [908, 83] width 439 height 29
click at [949, 473] on div "Assign Provider" at bounding box center [952, 476] width 59 height 12
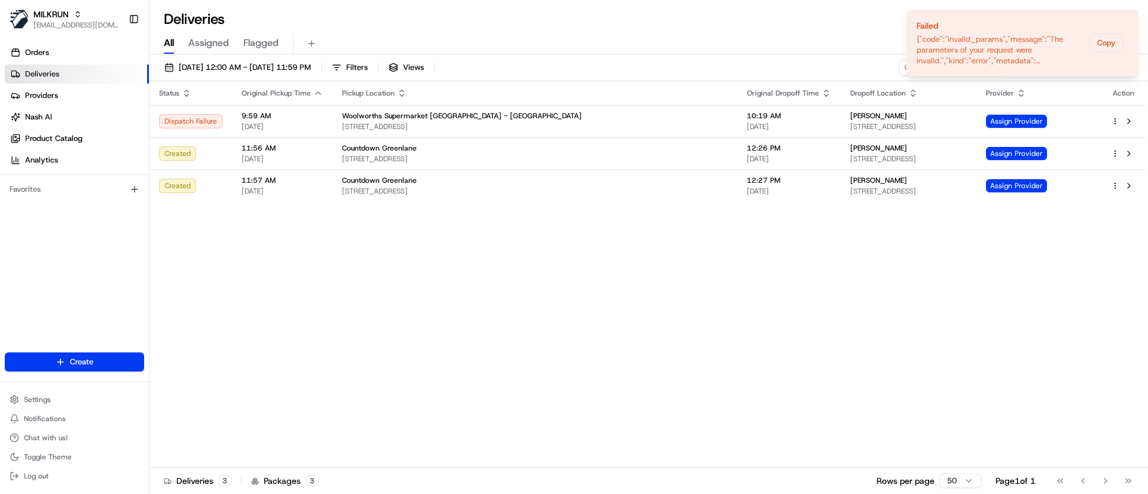
click at [747, 298] on div "Status Original Pickup Time Pickup Location Original Dropoff Time Dropoff Locat…" at bounding box center [647, 274] width 996 height 387
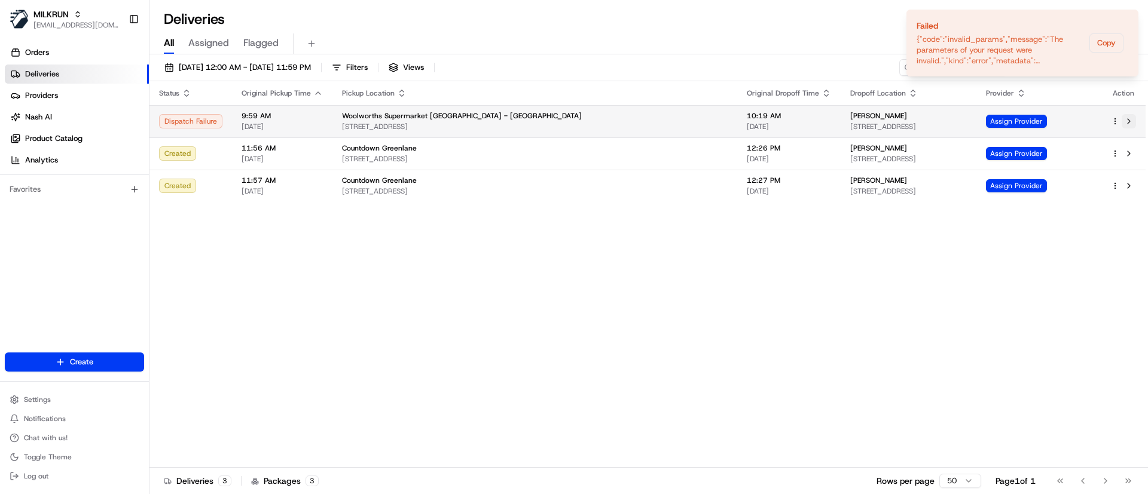
click at [1132, 118] on button at bounding box center [1128, 121] width 14 height 14
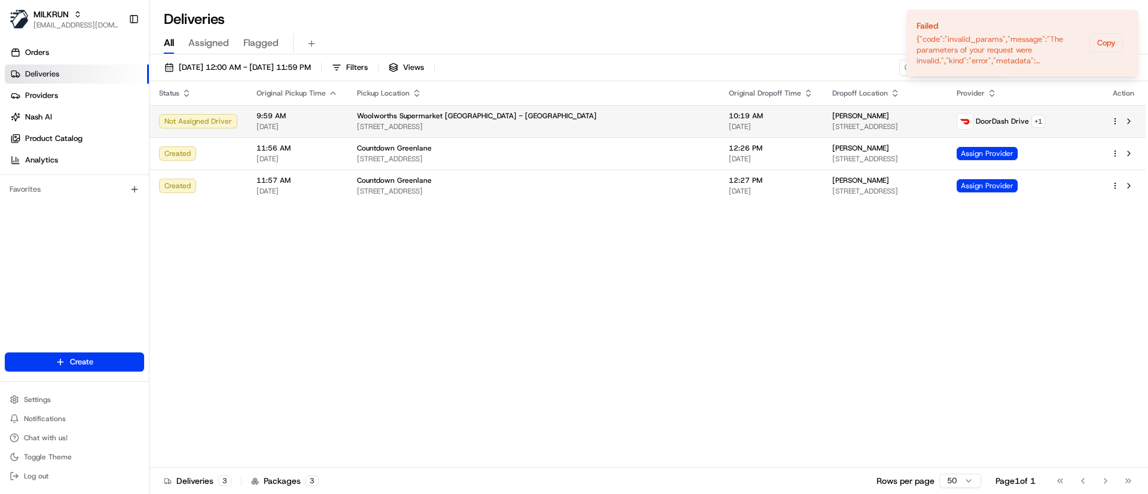
click at [371, 117] on span "Woolworths Supermarket NZ - Greenlane" at bounding box center [477, 116] width 240 height 10
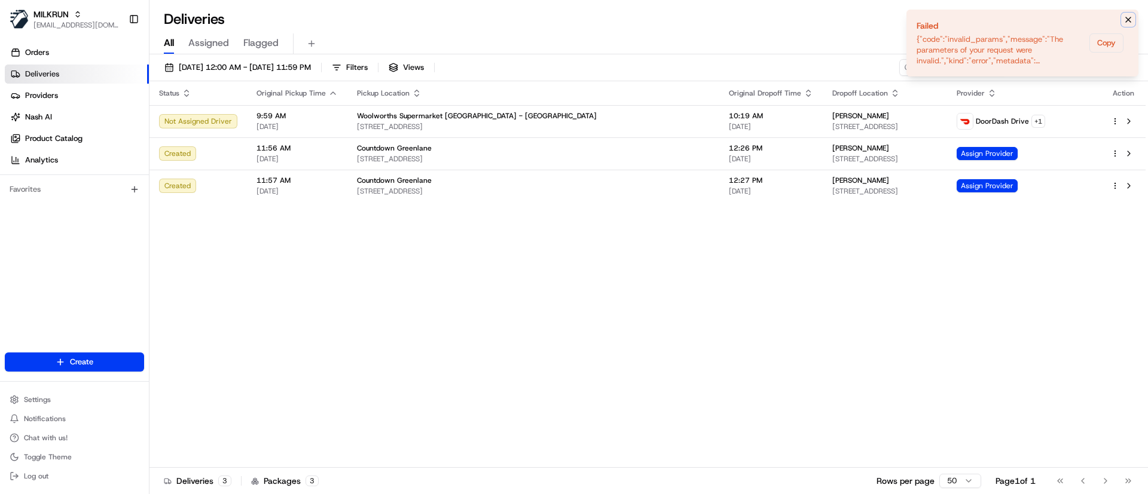
click at [1123, 16] on icon "Notifications (F8)" at bounding box center [1128, 20] width 10 height 10
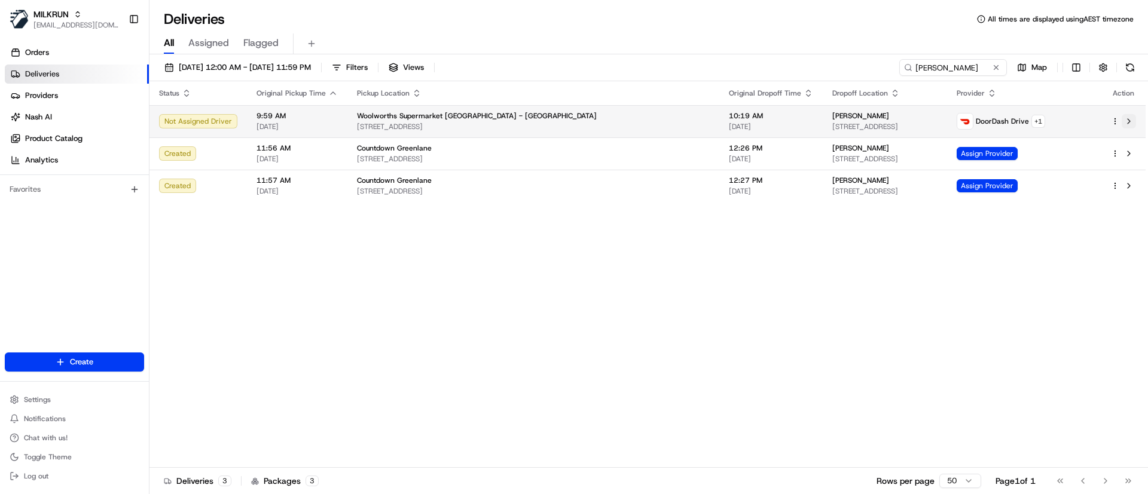
click at [1133, 118] on button at bounding box center [1128, 121] width 14 height 14
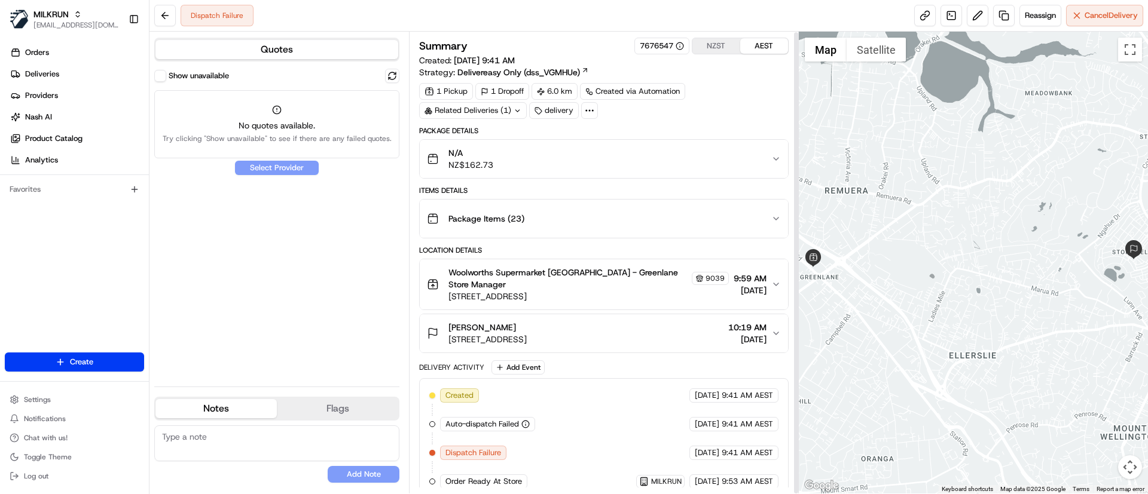
scroll to position [1, 0]
click at [1003, 14] on link at bounding box center [1004, 16] width 22 height 22
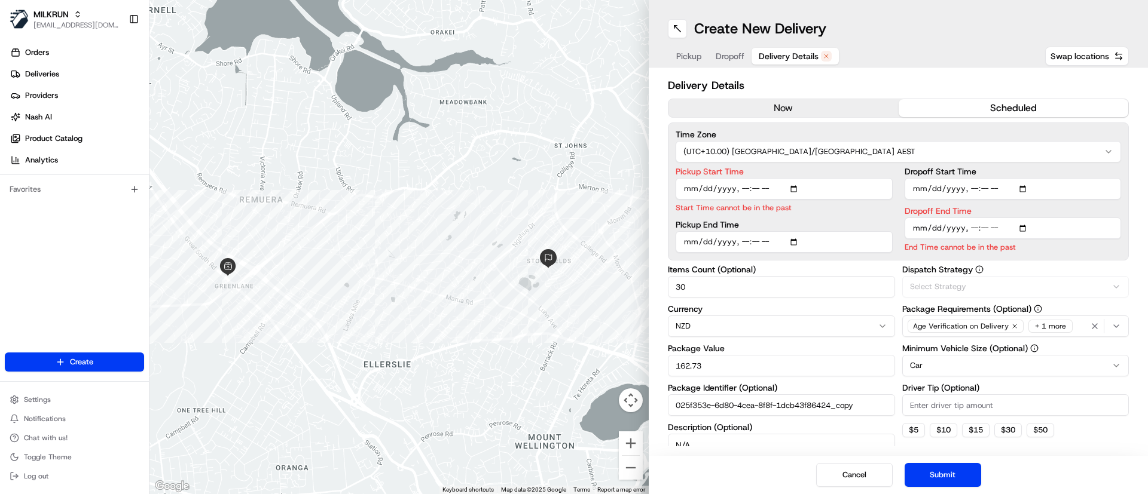
click at [783, 55] on span "Delivery Details" at bounding box center [789, 56] width 60 height 12
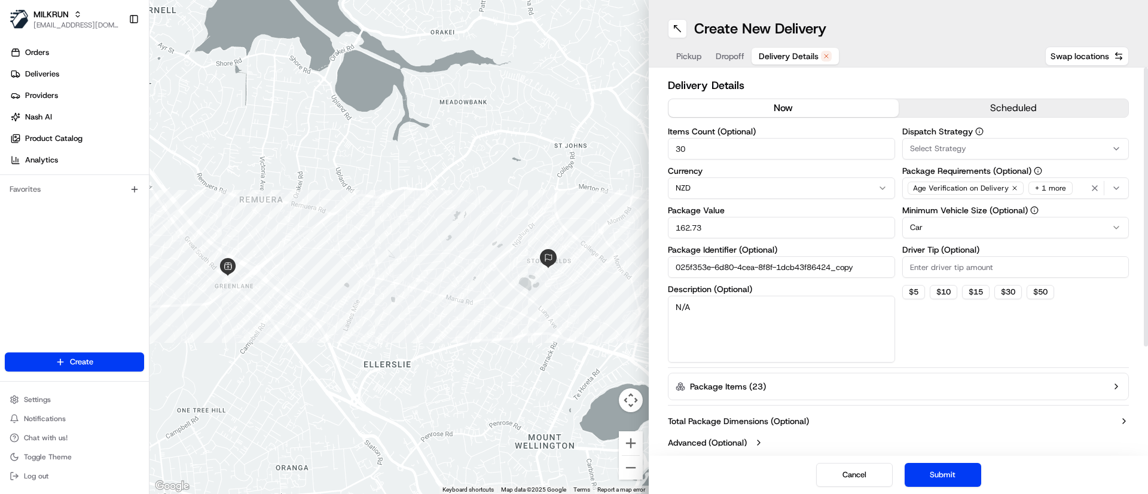
click at [751, 99] on button "now" at bounding box center [783, 108] width 230 height 18
click at [936, 468] on button "Submit" at bounding box center [942, 475] width 77 height 24
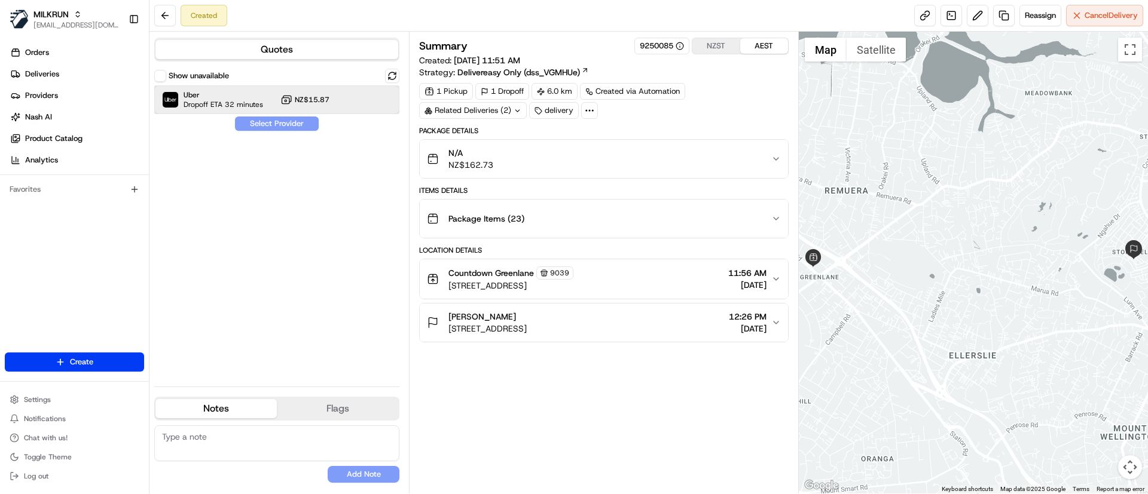
click at [194, 103] on span "Dropoff ETA 32 minutes" at bounding box center [224, 105] width 80 height 10
click at [261, 128] on button "Assign Provider" at bounding box center [276, 124] width 85 height 14
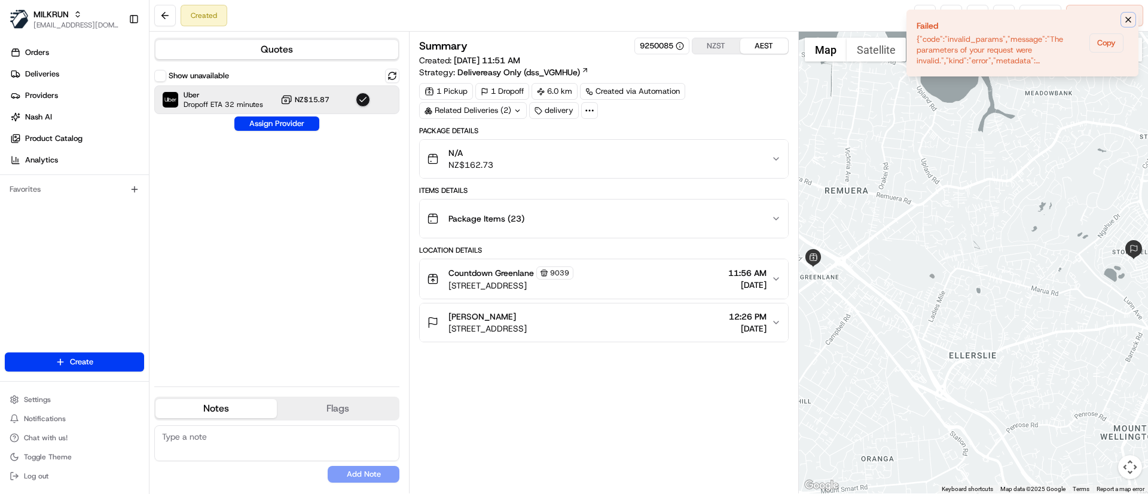
click at [1129, 19] on icon "Notifications (F8)" at bounding box center [1128, 20] width 10 height 10
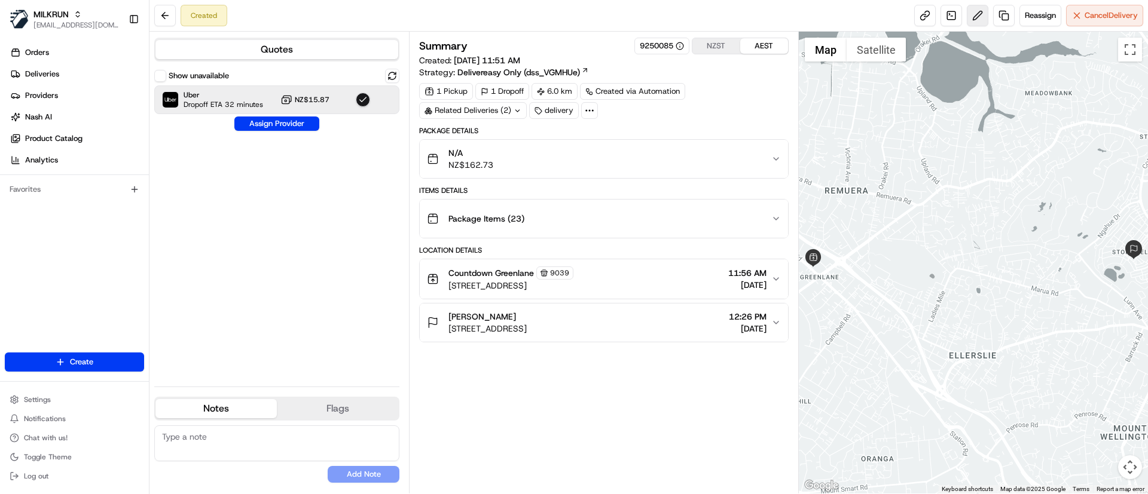
click at [977, 14] on button at bounding box center [978, 16] width 22 height 22
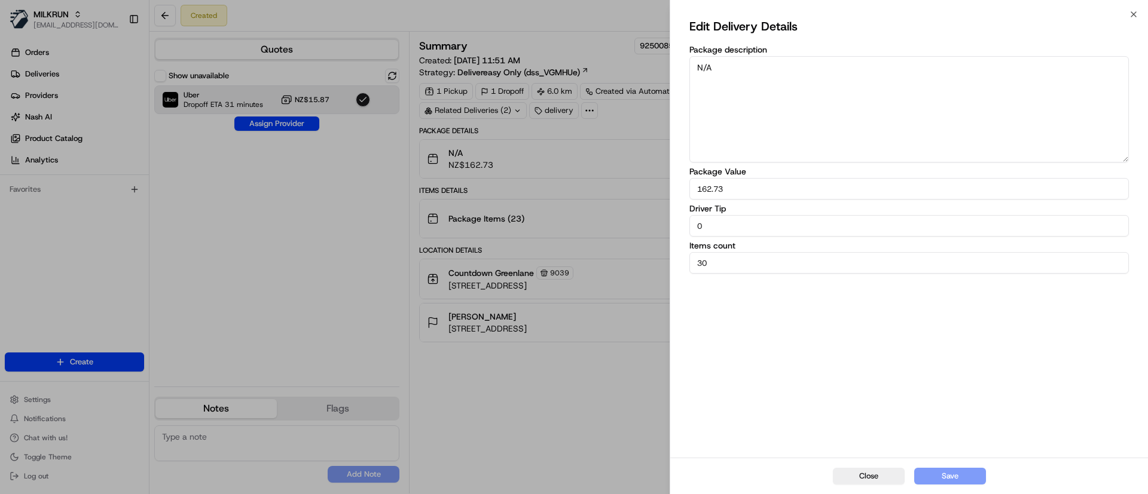
drag, startPoint x: 639, startPoint y: 207, endPoint x: 589, endPoint y: 216, distance: 50.5
click at [589, 216] on body "MILKRUN psteele@woolworths.com.au Toggle Sidebar Orders Deliveries Providers Na…" at bounding box center [574, 247] width 1148 height 494
type input "100.00"
click at [939, 473] on button "Save" at bounding box center [950, 476] width 72 height 17
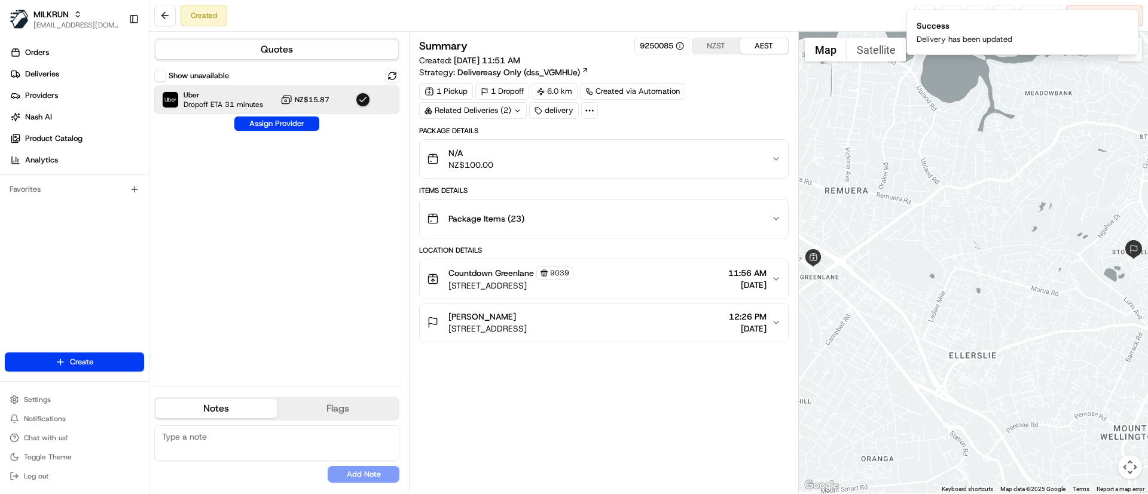
click at [525, 438] on div "Summary 9250085 NZST AEST Created: 25/08/2025 11:51 AM Strategy: Delivereasy On…" at bounding box center [603, 263] width 369 height 450
drag, startPoint x: 1130, startPoint y: 20, endPoint x: 1124, endPoint y: 23, distance: 7.0
click at [1130, 20] on icon "Notifications (F8)" at bounding box center [1128, 20] width 10 height 10
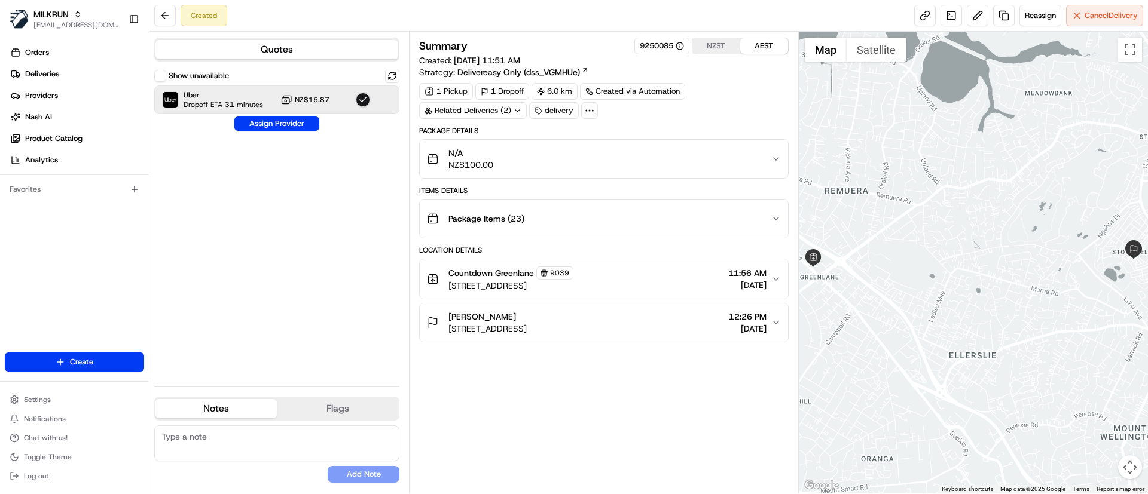
click at [550, 452] on div "Summary 9250085 NZST AEST Created: 25/08/2025 11:51 AM Strategy: Delivereasy On…" at bounding box center [603, 263] width 369 height 450
click at [288, 124] on button "Assign Provider" at bounding box center [276, 124] width 85 height 14
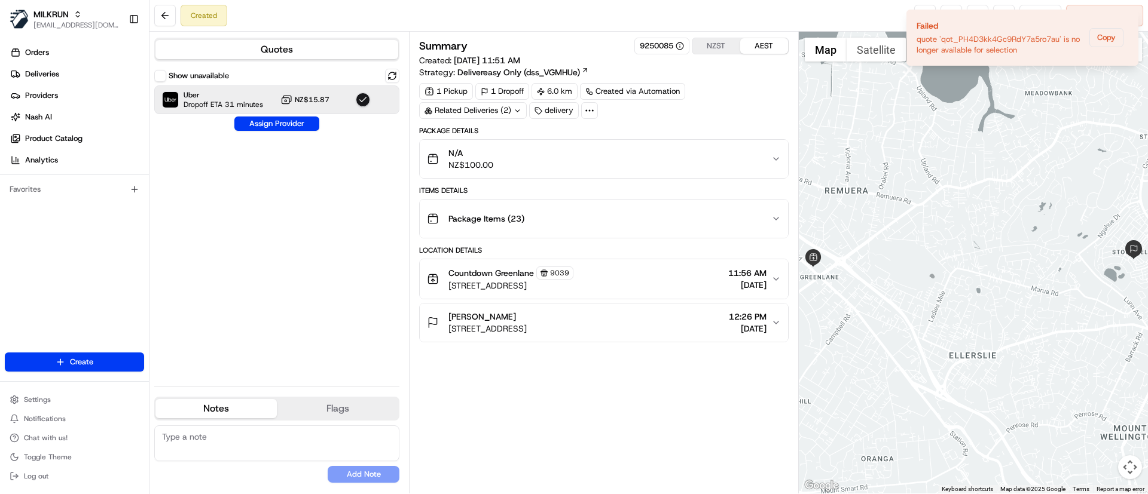
click at [481, 386] on div "Summary 9250085 NZST AEST Created: 25/08/2025 11:51 AM Strategy: Delivereasy On…" at bounding box center [603, 263] width 369 height 450
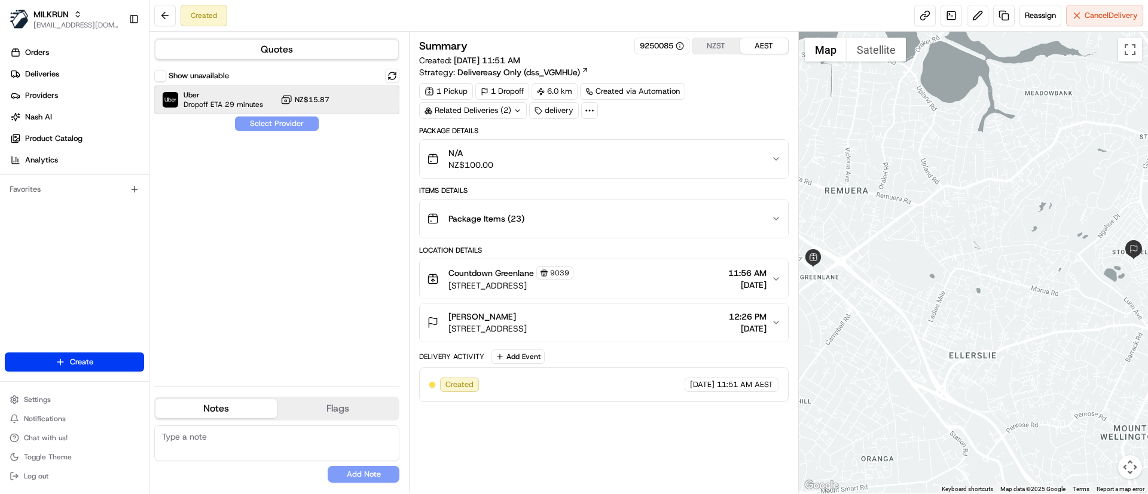
click at [200, 104] on span "Dropoff ETA 29 minutes" at bounding box center [224, 105] width 80 height 10
click at [255, 120] on button "Assign Provider" at bounding box center [276, 124] width 85 height 14
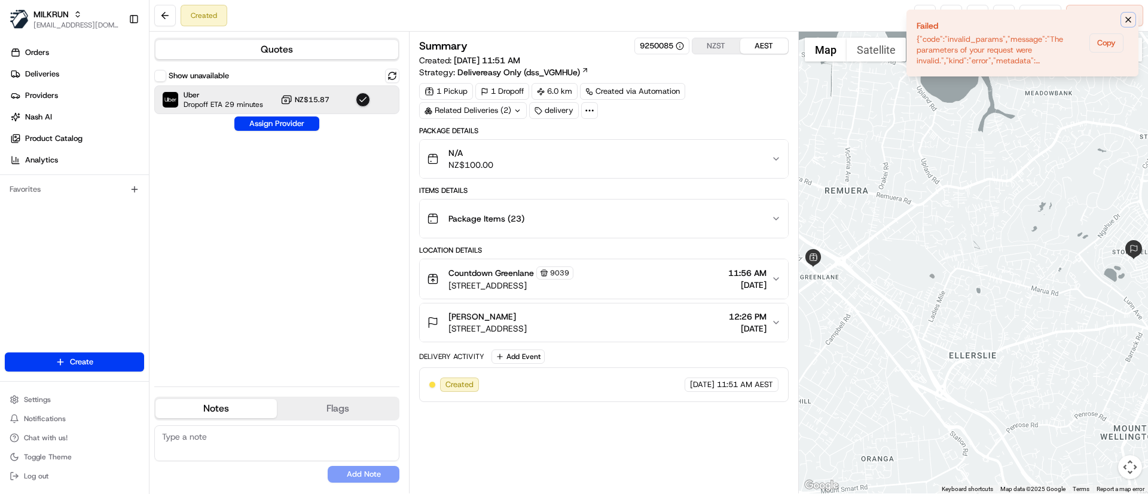
click at [1127, 17] on icon "Notifications (F8)" at bounding box center [1128, 20] width 10 height 10
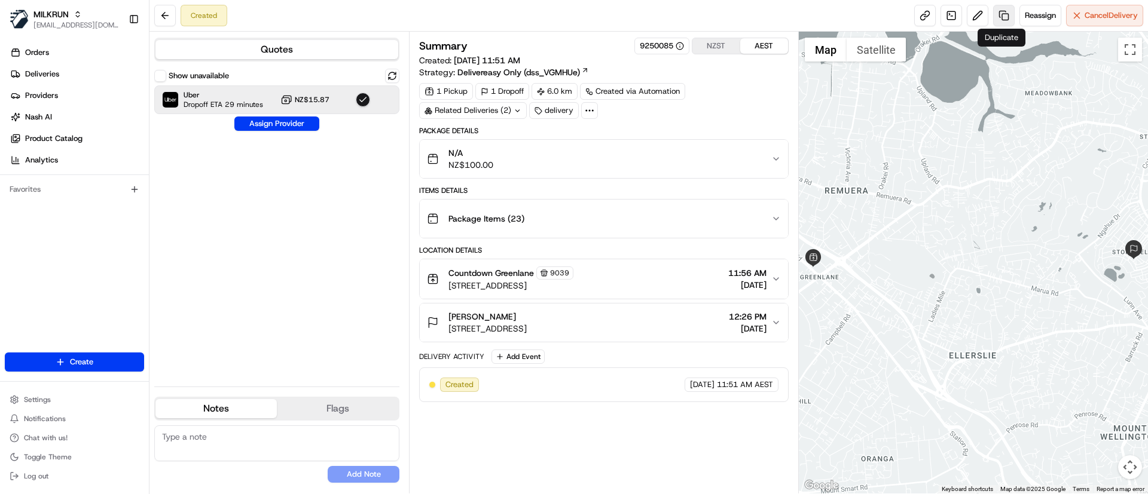
click at [1000, 11] on link at bounding box center [1004, 16] width 22 height 22
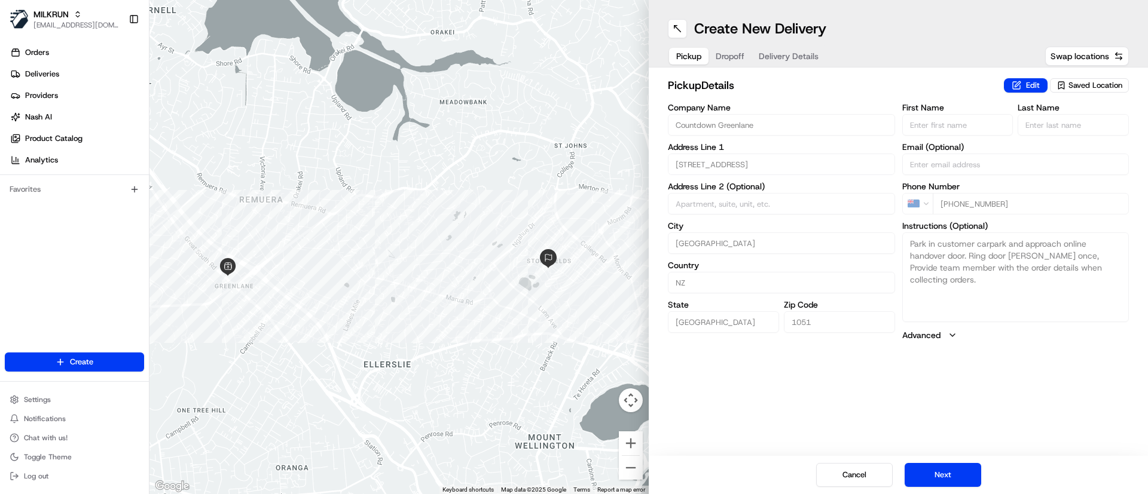
click at [728, 60] on span "Dropoff" at bounding box center [730, 56] width 29 height 12
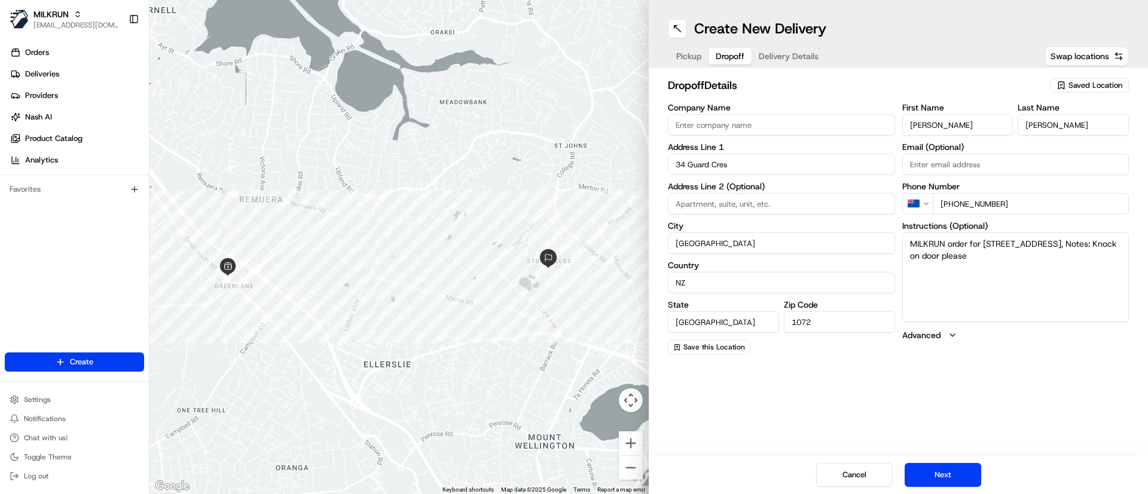
click at [788, 59] on span "Delivery Details" at bounding box center [789, 56] width 60 height 12
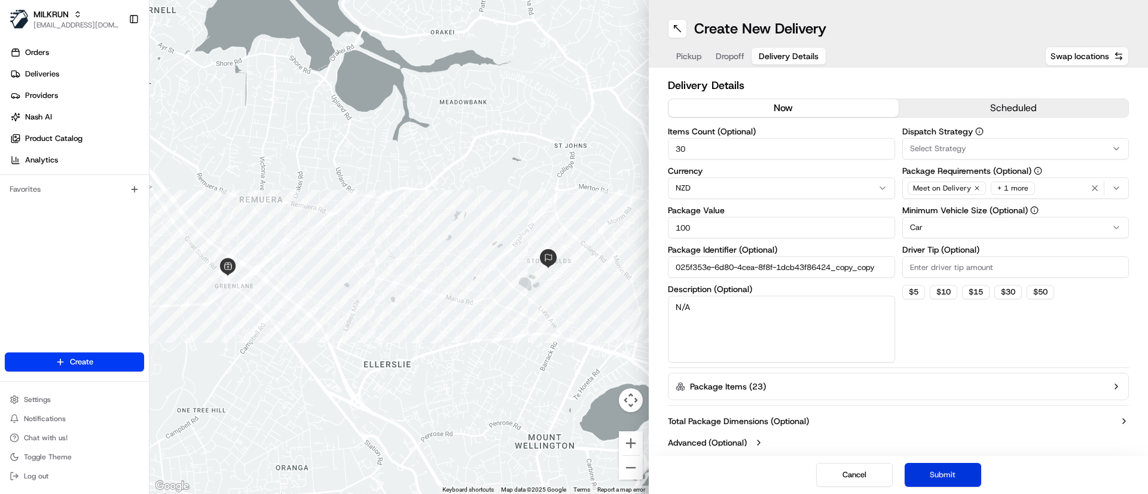
click at [949, 473] on button "Submit" at bounding box center [942, 475] width 77 height 24
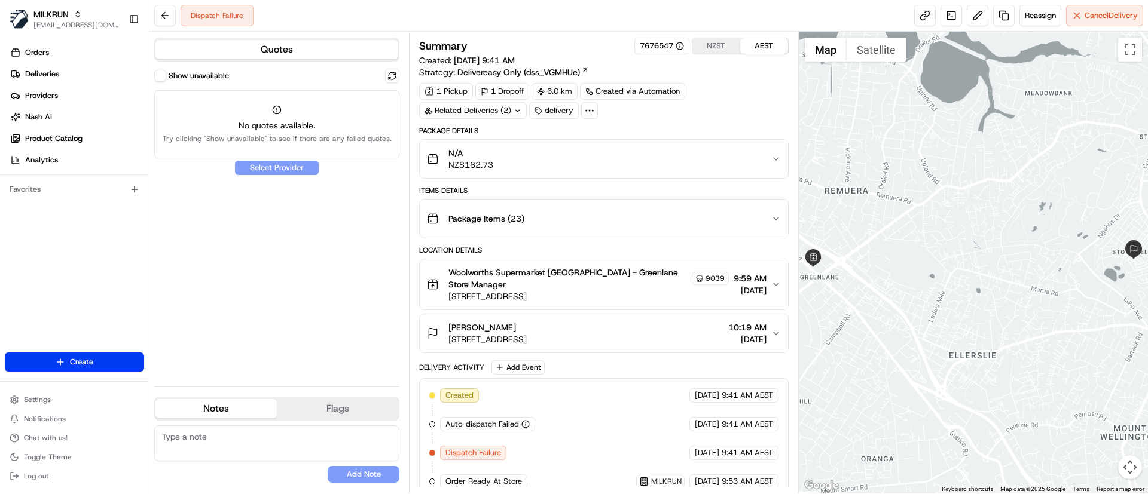
scroll to position [1, 0]
click at [1029, 10] on span "Reassign" at bounding box center [1040, 15] width 31 height 11
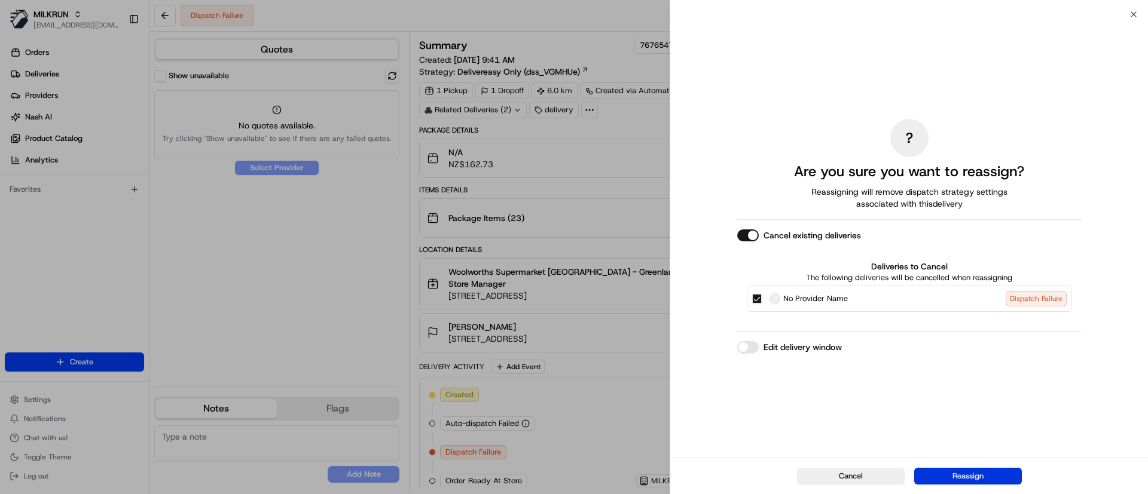
click at [955, 475] on button "Reassign" at bounding box center [968, 476] width 108 height 17
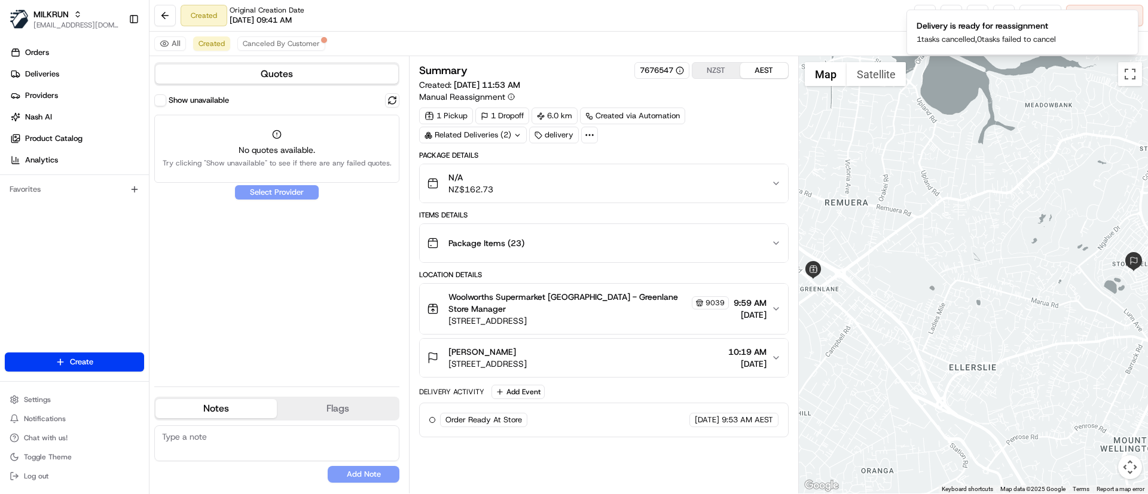
scroll to position [0, 0]
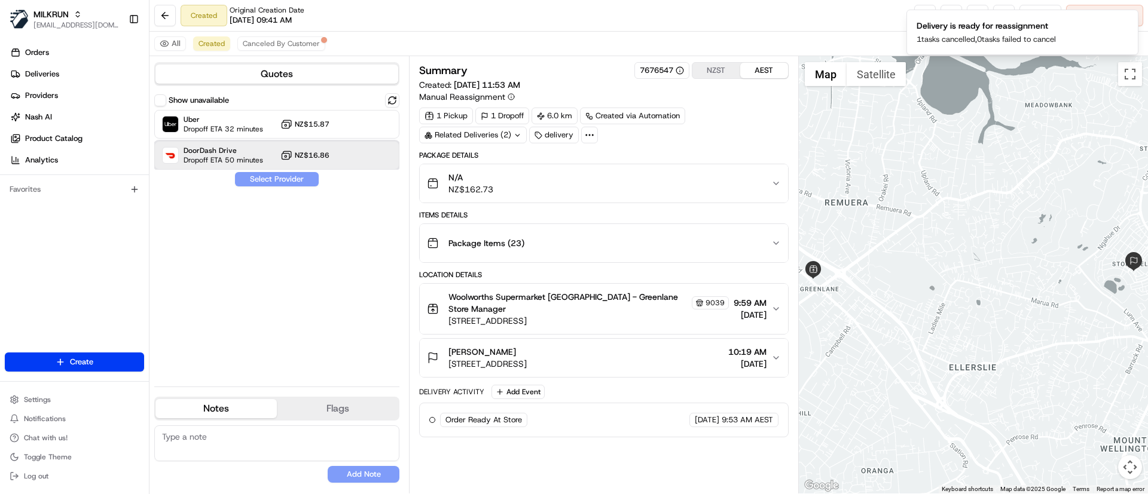
click at [188, 165] on div "DoorDash Drive Dropoff ETA 50 minutes NZ$16.86" at bounding box center [276, 155] width 245 height 29
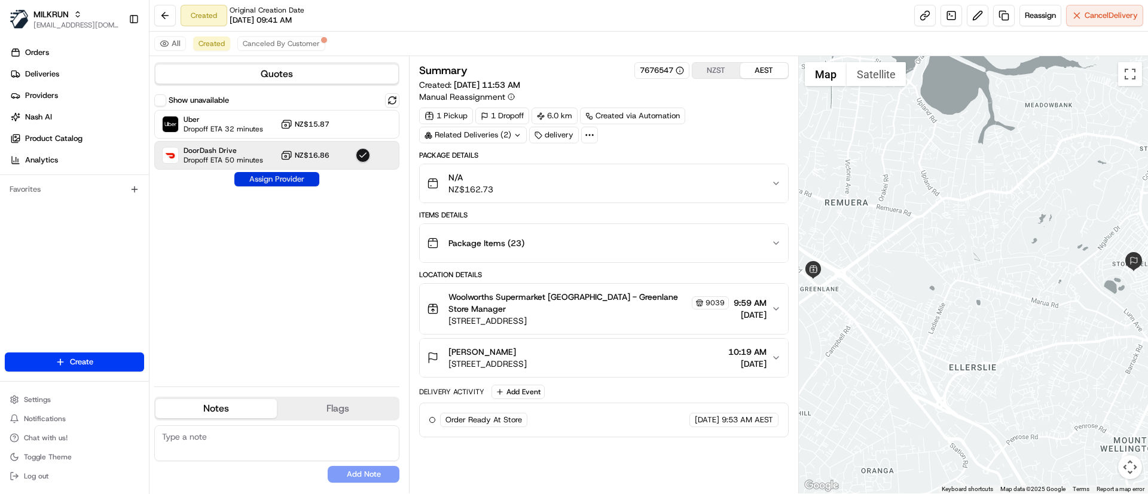
click at [267, 183] on button "Assign Provider" at bounding box center [276, 179] width 85 height 14
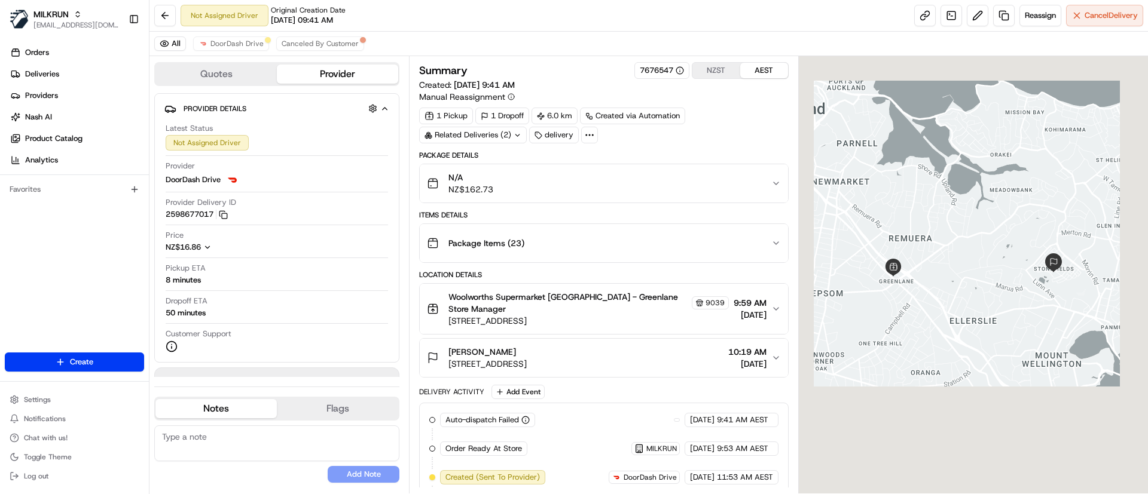
scroll to position [25, 0]
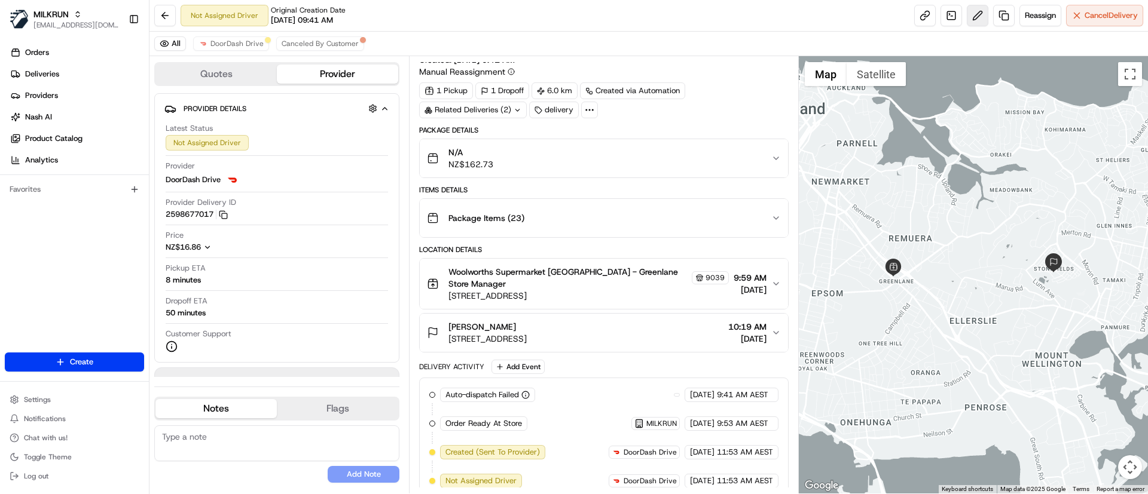
click at [977, 13] on button at bounding box center [978, 16] width 22 height 22
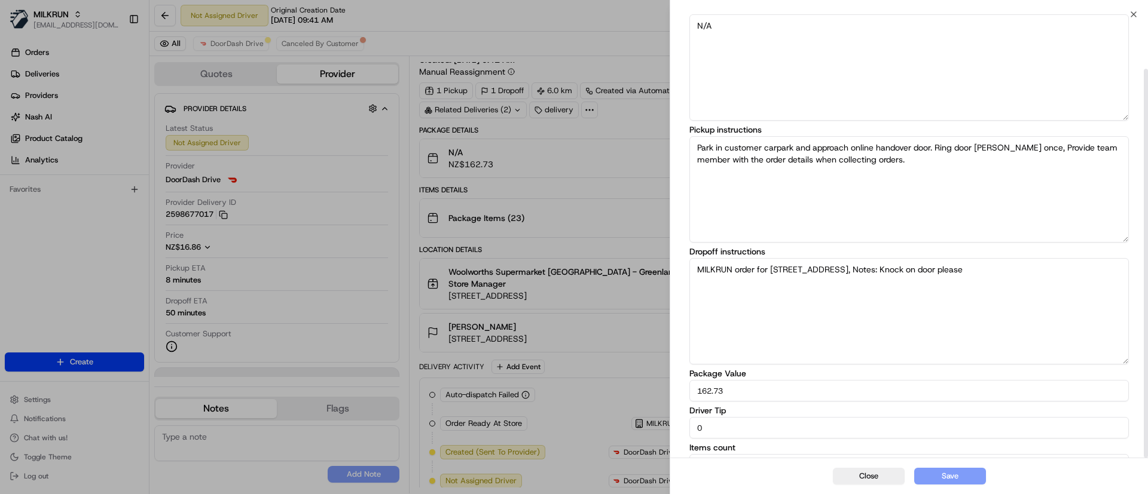
scroll to position [62, 0]
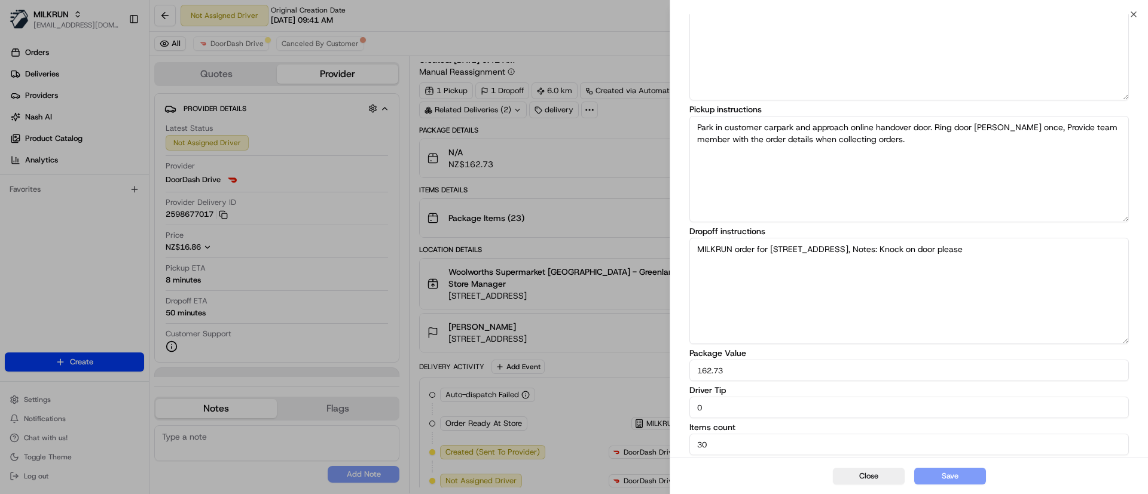
drag, startPoint x: 754, startPoint y: 412, endPoint x: 624, endPoint y: 416, distance: 130.4
click at [624, 416] on body "MILKRUN psteele@woolworths.com.au Toggle Sidebar Orders Deliveries Providers Na…" at bounding box center [574, 247] width 1148 height 494
type input "8"
click at [962, 477] on button "Save" at bounding box center [950, 476] width 72 height 17
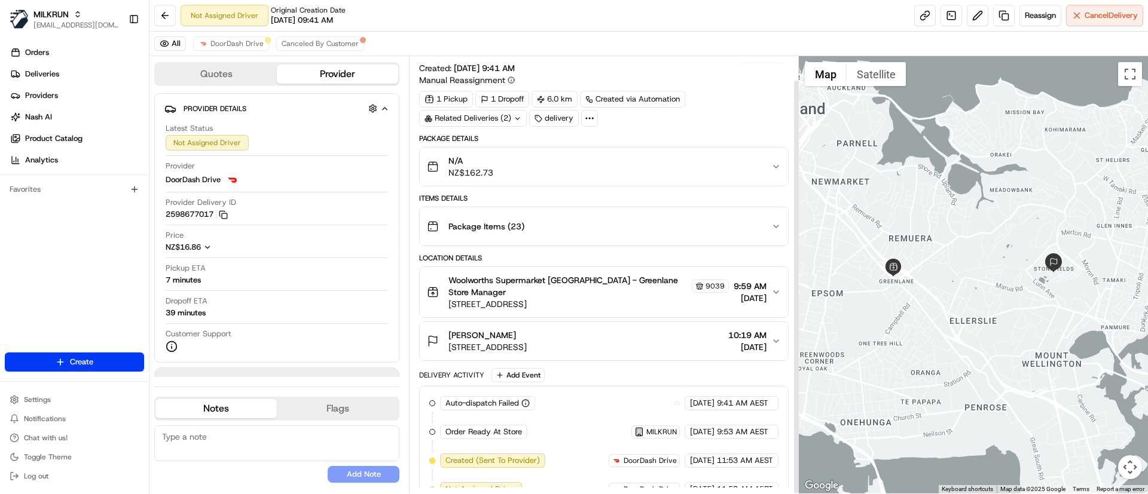
scroll to position [25, 0]
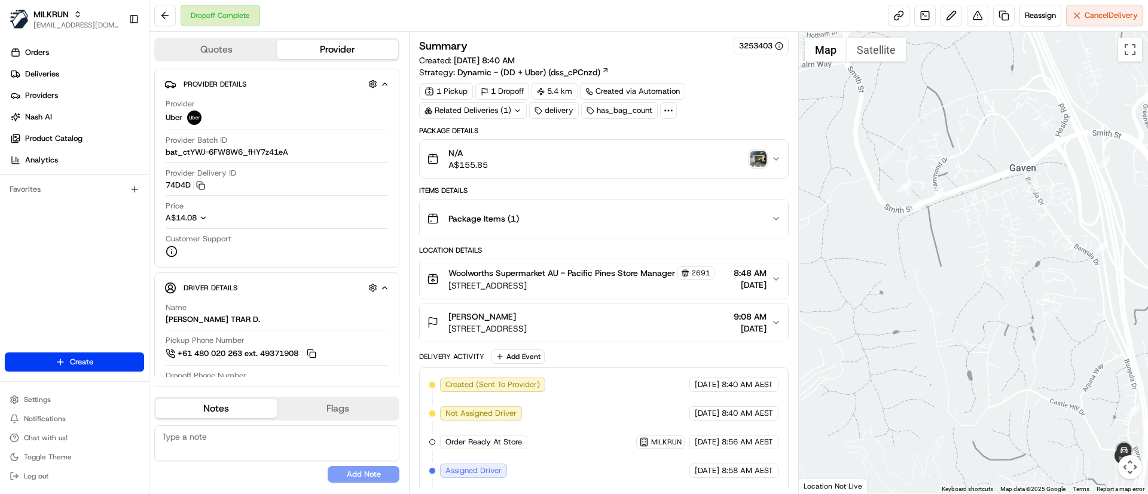
click at [756, 152] on img "button" at bounding box center [758, 159] width 17 height 17
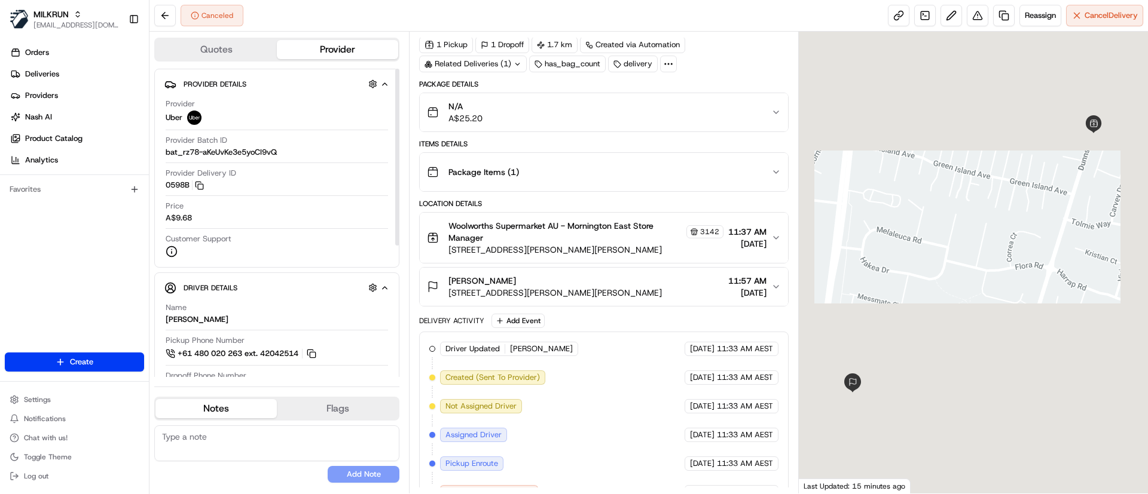
scroll to position [97, 0]
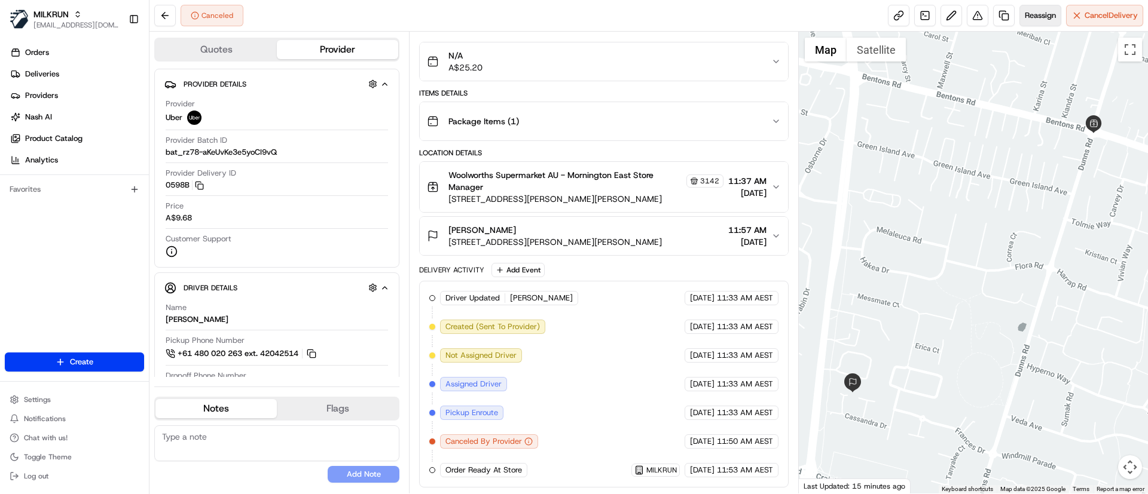
click at [1036, 14] on span "Reassign" at bounding box center [1040, 15] width 31 height 11
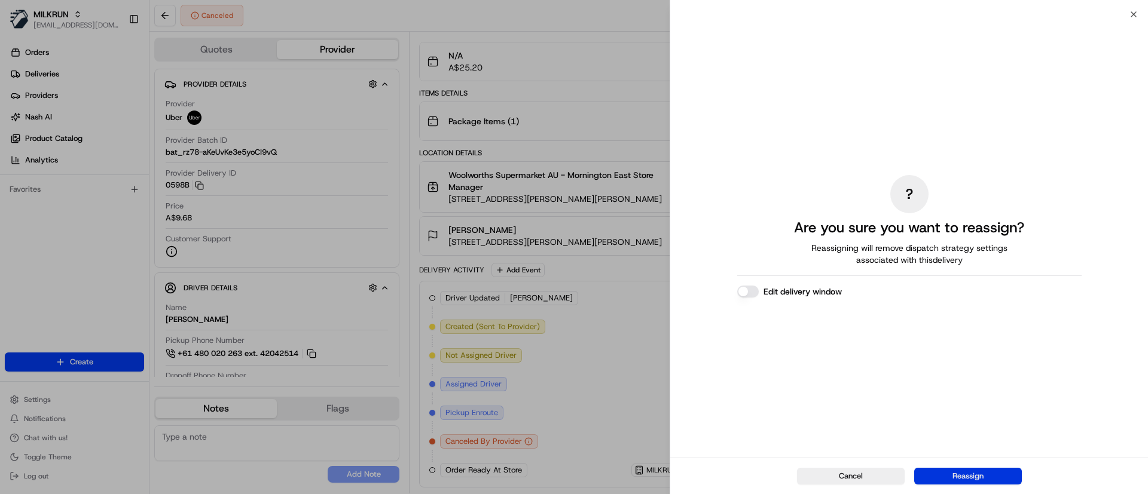
click at [962, 478] on button "Reassign" at bounding box center [968, 476] width 108 height 17
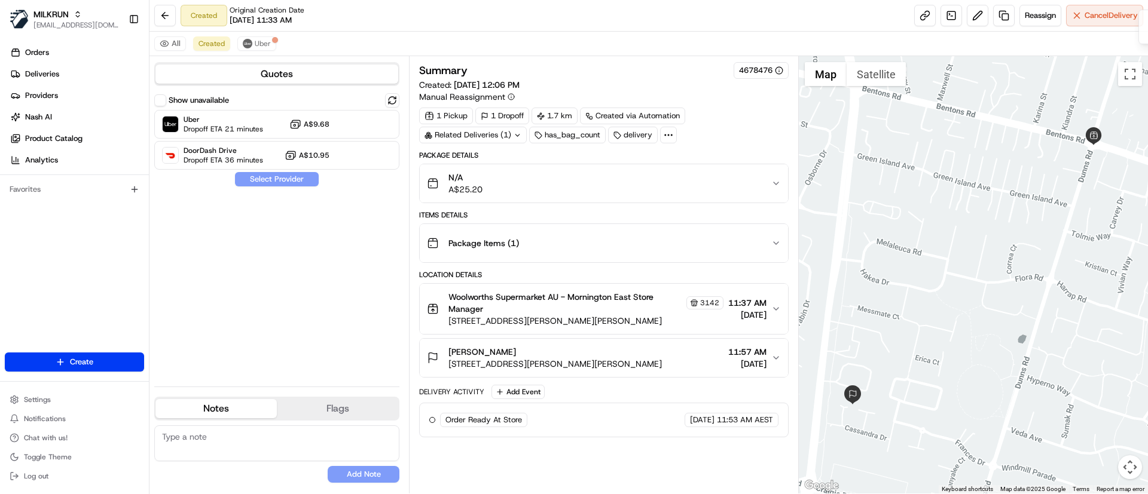
scroll to position [0, 0]
click at [189, 127] on span "Dropoff ETA 21 minutes" at bounding box center [224, 129] width 80 height 10
click at [254, 182] on button "Assign Provider" at bounding box center [276, 179] width 85 height 14
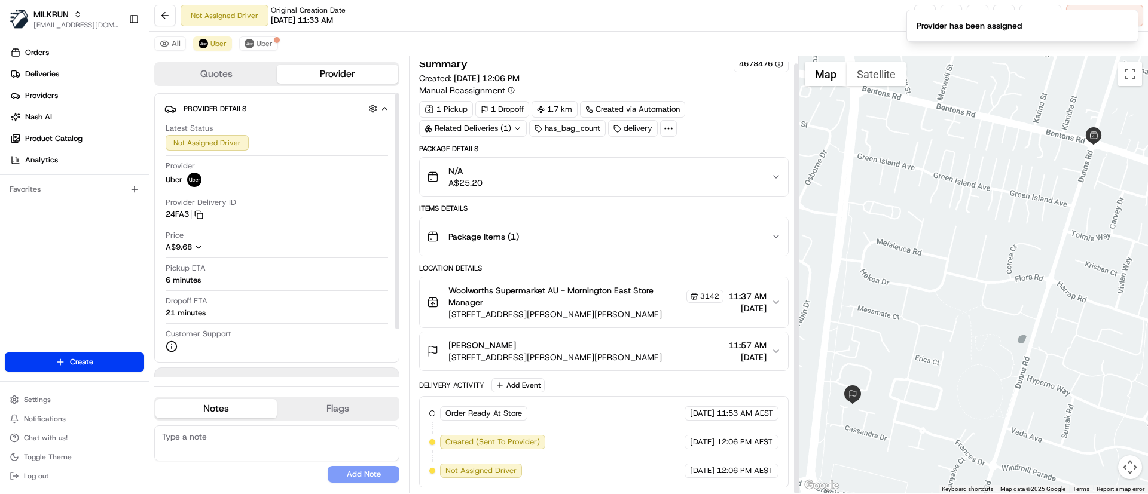
scroll to position [7, 0]
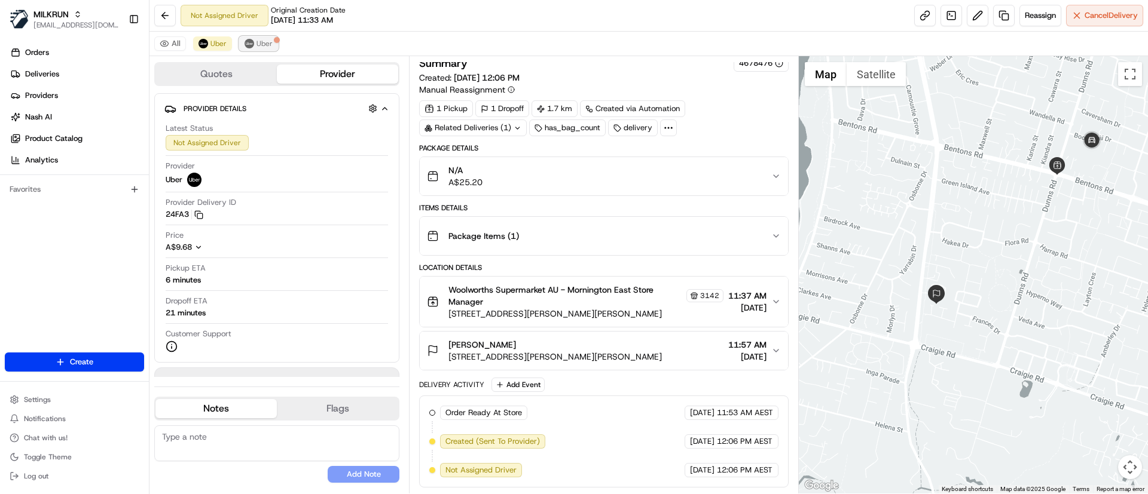
click at [256, 48] on span "Uber" at bounding box center [264, 44] width 16 height 10
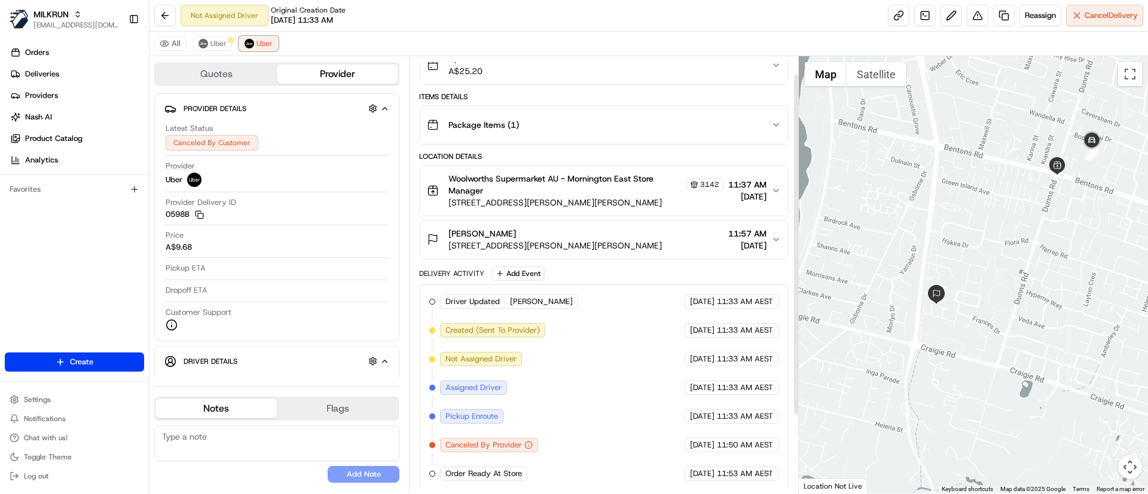
scroll to position [122, 0]
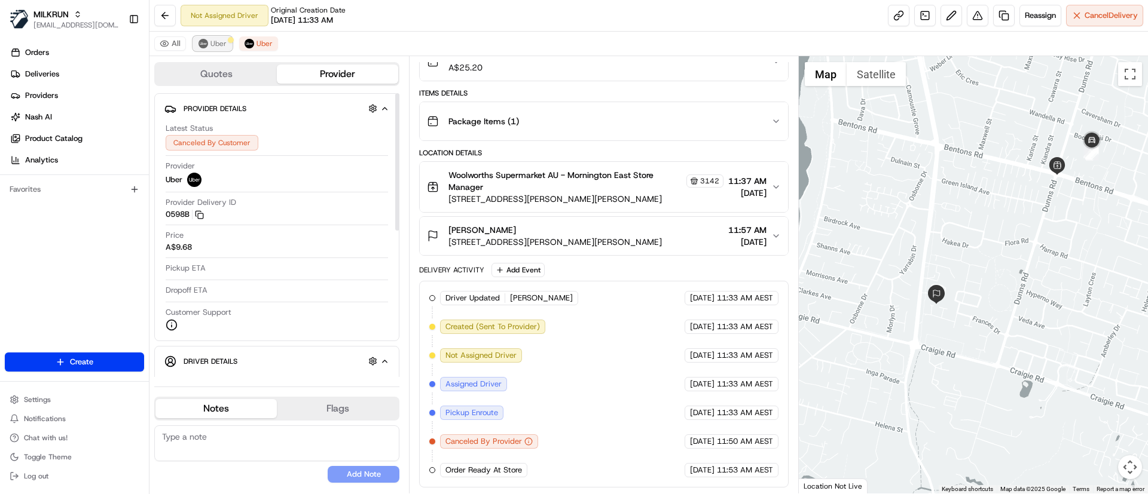
click at [220, 41] on span "Uber" at bounding box center [218, 44] width 16 height 10
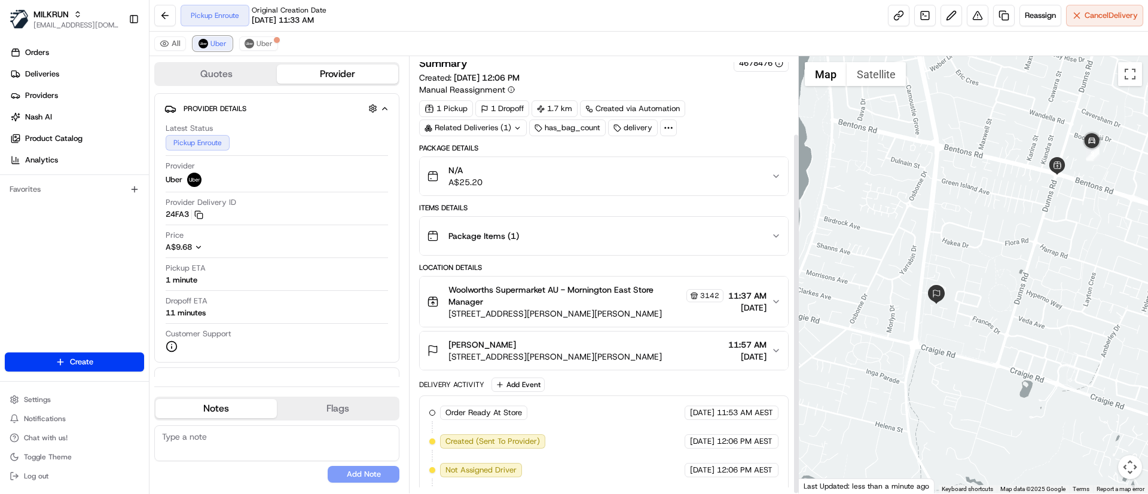
scroll to position [93, 0]
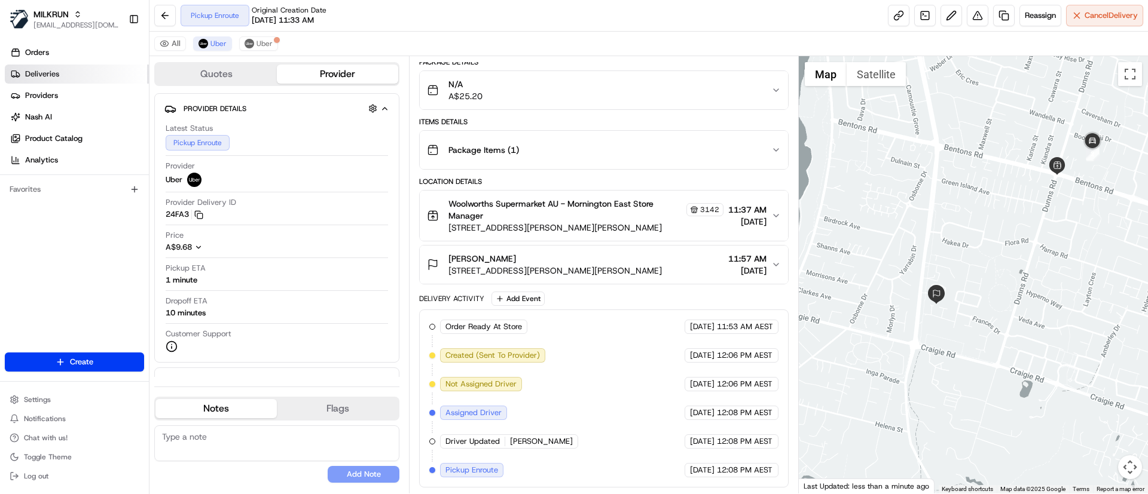
click at [68, 68] on link "Deliveries" at bounding box center [77, 74] width 144 height 19
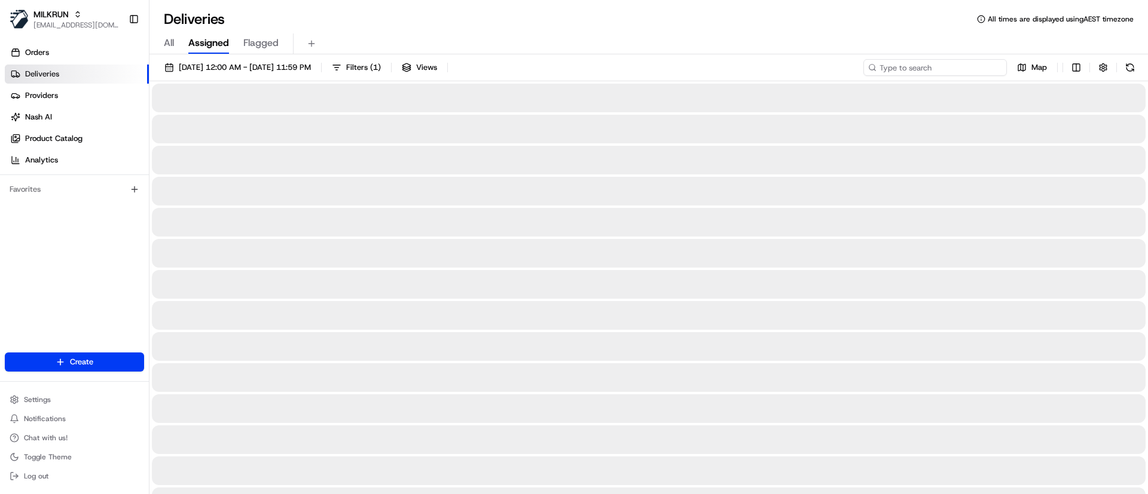
click at [924, 65] on input at bounding box center [934, 67] width 143 height 17
paste input "robert cortesi"
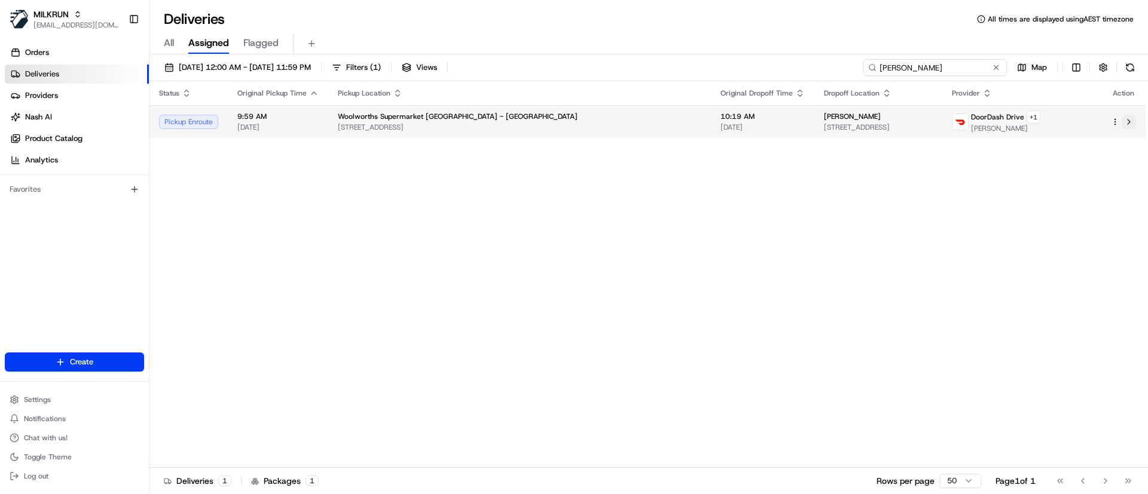
type input "robert cortesi"
click at [1131, 123] on button at bounding box center [1128, 122] width 14 height 14
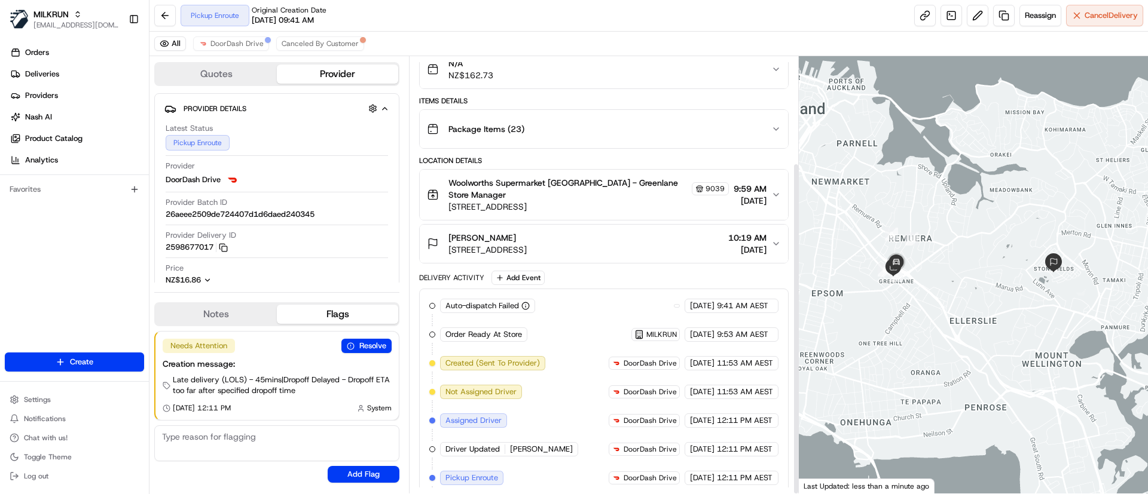
scroll to position [140, 0]
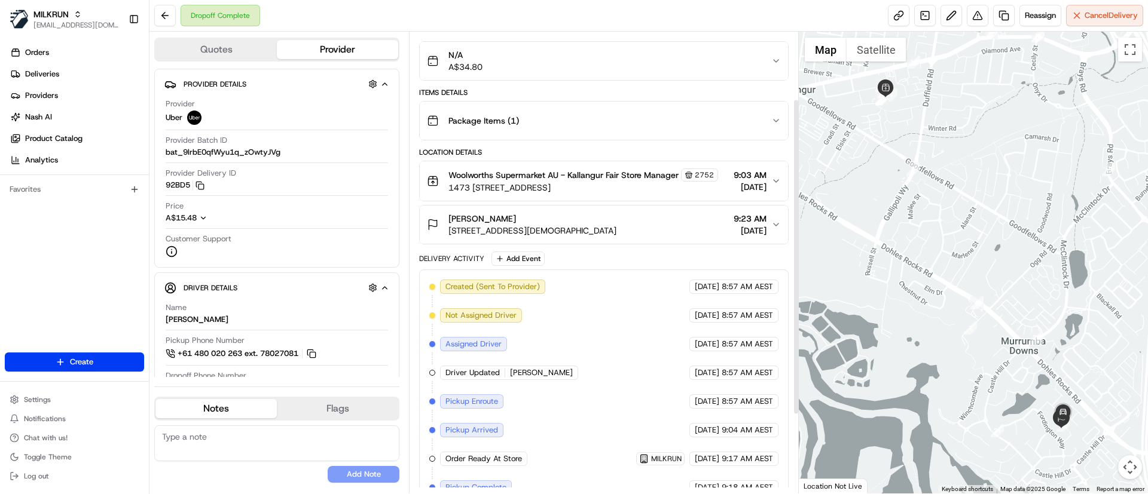
scroll to position [212, 0]
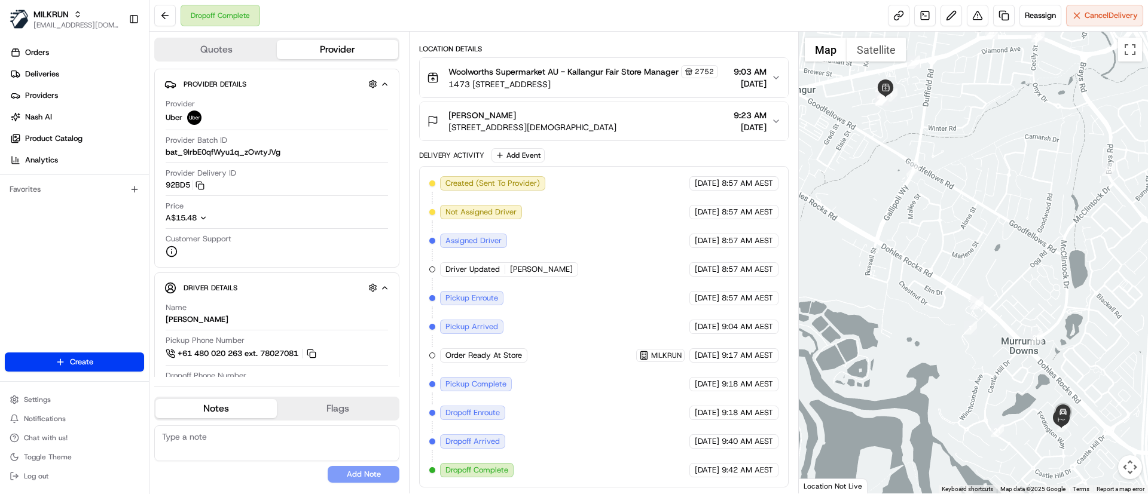
click at [578, 122] on span "[STREET_ADDRESS][DEMOGRAPHIC_DATA]" at bounding box center [532, 127] width 168 height 12
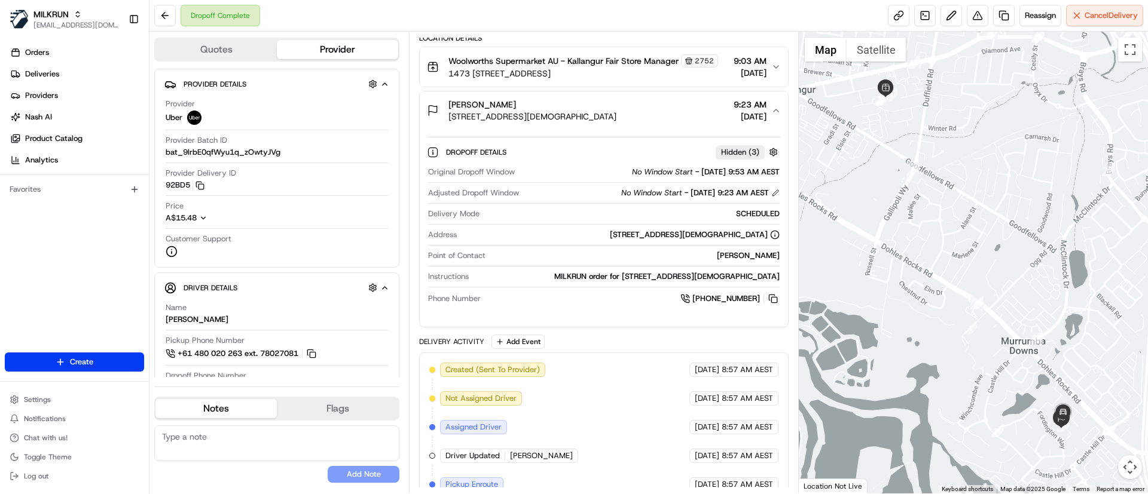
click at [583, 123] on span "[STREET_ADDRESS][DEMOGRAPHIC_DATA]" at bounding box center [532, 117] width 168 height 12
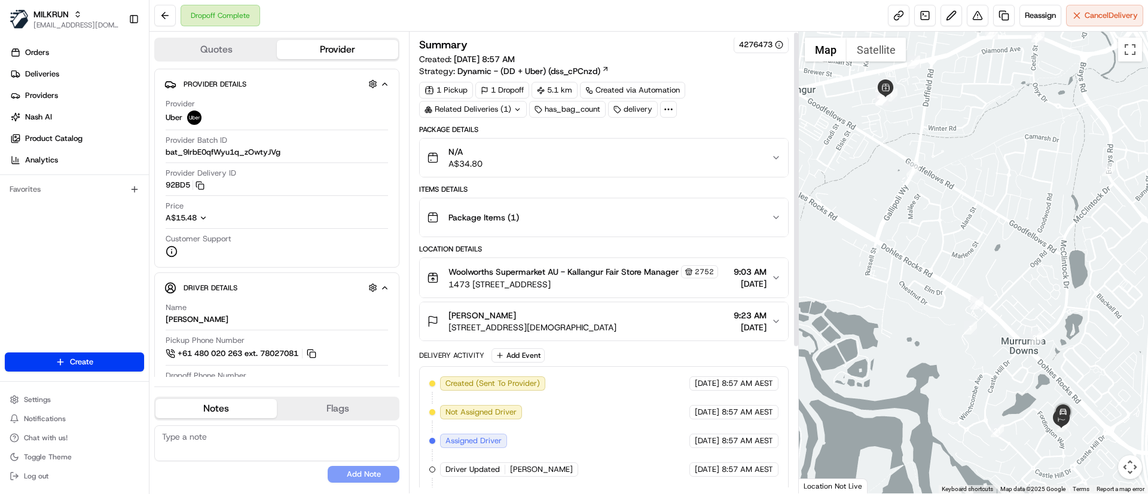
scroll to position [0, 0]
click at [559, 219] on div "Package Items ( 1 )" at bounding box center [599, 219] width 344 height 24
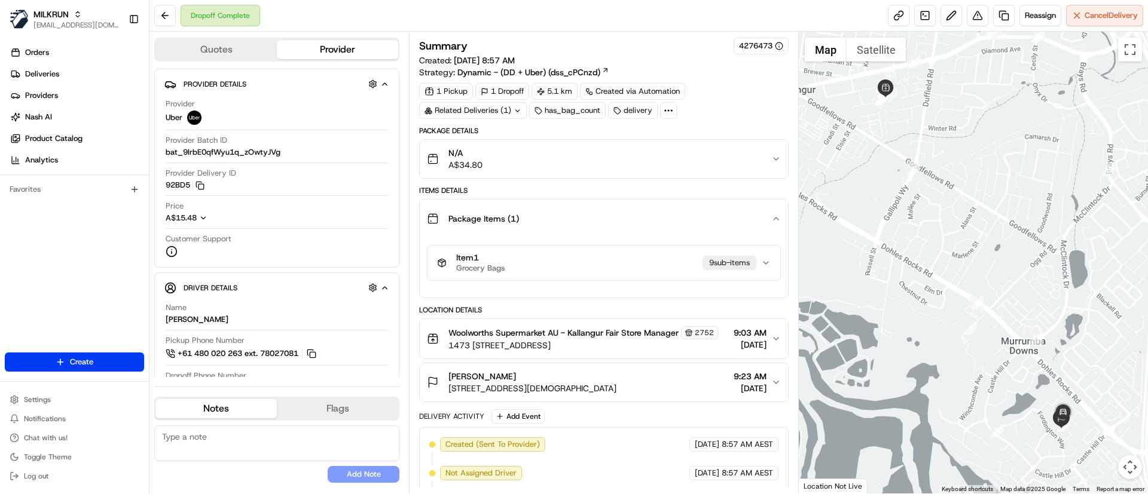
click at [559, 219] on div "Package Items ( 1 )" at bounding box center [599, 219] width 344 height 24
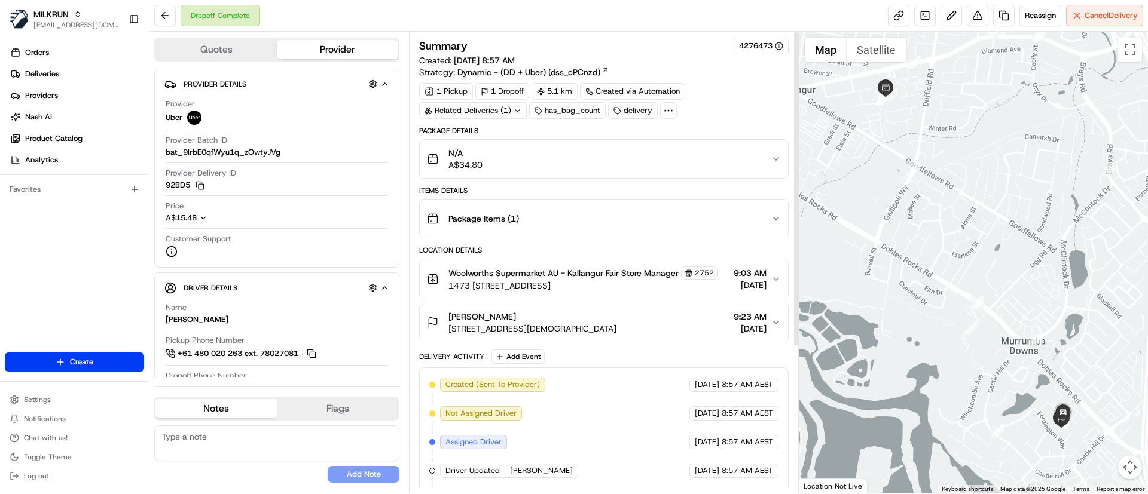
click at [564, 154] on div "N/A A$34.80" at bounding box center [599, 159] width 344 height 24
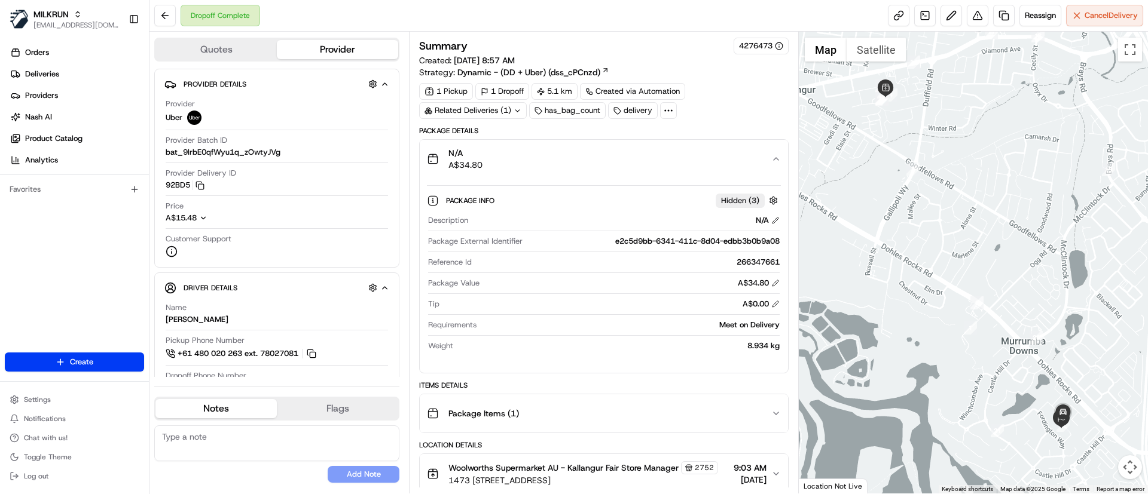
click at [563, 155] on div "N/A A$34.80" at bounding box center [599, 159] width 344 height 24
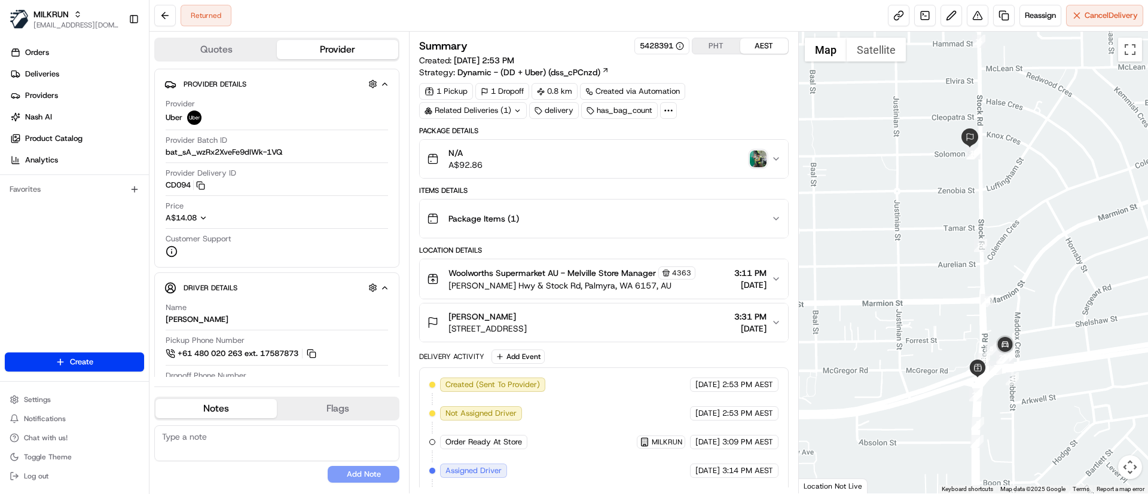
click at [755, 162] on img "button" at bounding box center [758, 159] width 17 height 17
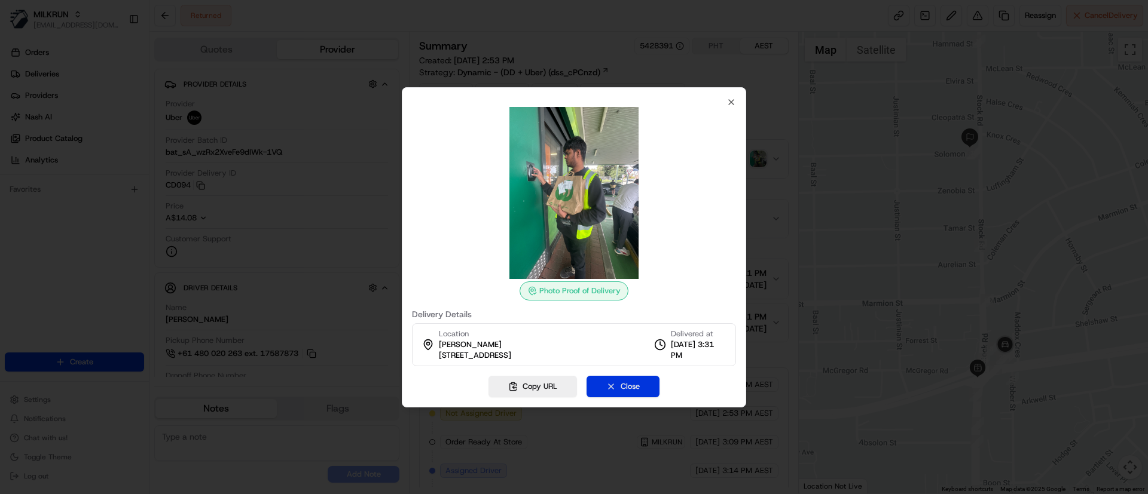
click at [628, 384] on button "Close" at bounding box center [622, 387] width 73 height 22
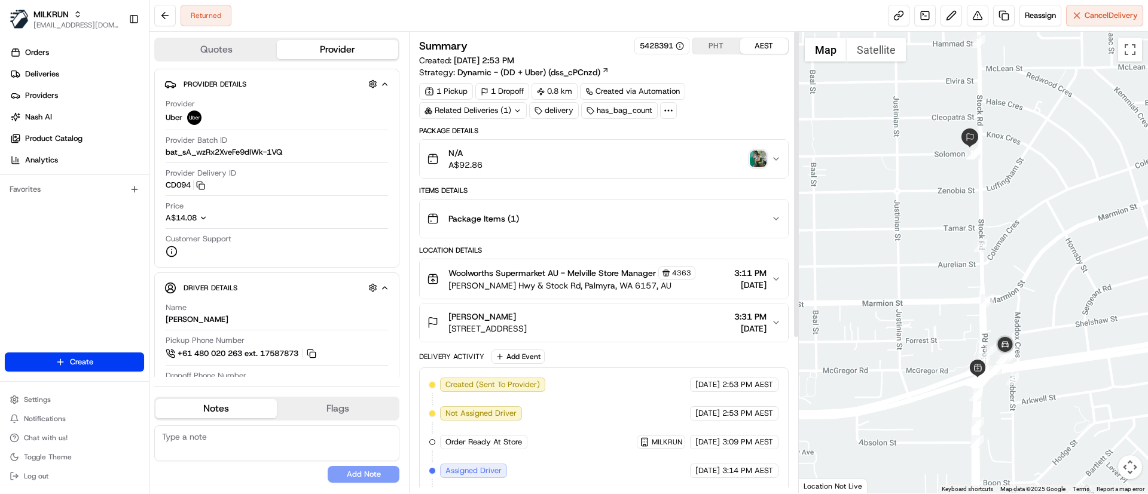
click at [759, 157] on img "button" at bounding box center [758, 159] width 17 height 17
